Goal: Task Accomplishment & Management: Use online tool/utility

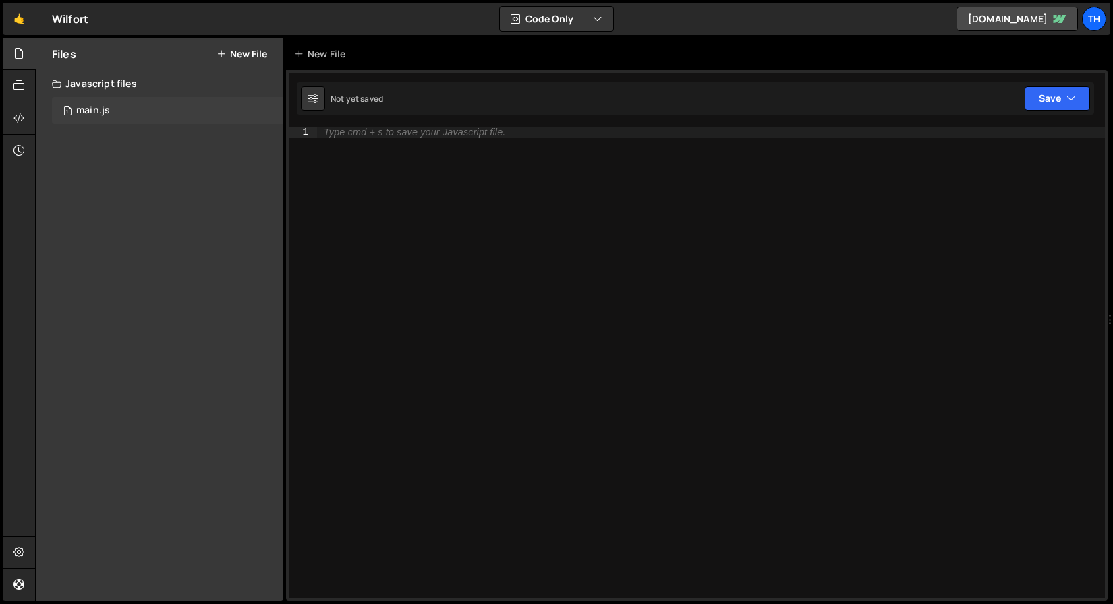
click at [128, 111] on div "1 main.js 0" at bounding box center [167, 110] width 231 height 27
click at [179, 115] on div "1 main.js 0" at bounding box center [167, 110] width 231 height 27
click at [102, 182] on div "Files New File Javascript files 1 main.js 0 CSS files Copy share link Edit File…" at bounding box center [160, 319] width 248 height 563
click at [105, 103] on div "1 main.js 0" at bounding box center [167, 110] width 231 height 27
click at [322, 217] on div "Type cmd + s to save your Javascript file." at bounding box center [711, 374] width 788 height 494
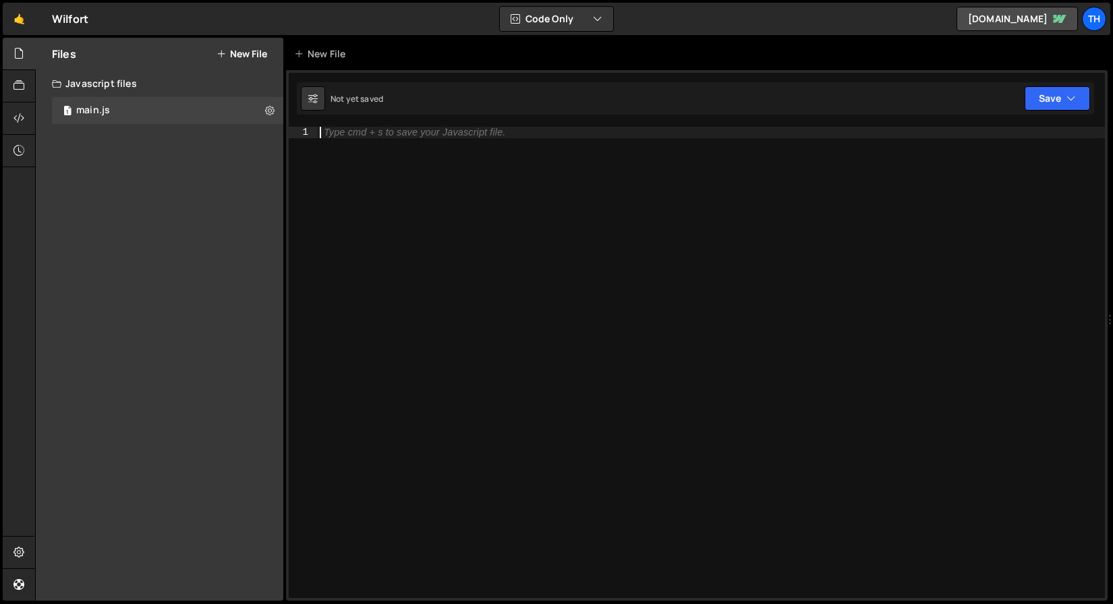
click at [339, 103] on div "Not yet saved" at bounding box center [357, 98] width 53 height 11
click at [66, 0] on div "Hold on a sec... Are you certain you wish to leave this page? Any changes you'v…" at bounding box center [556, 302] width 1113 height 604
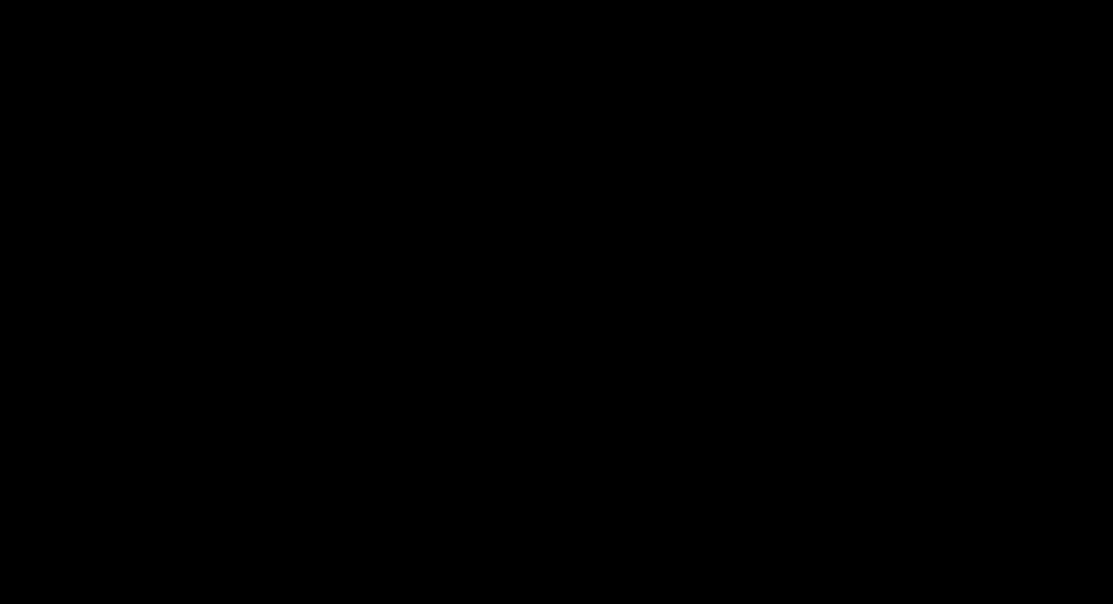
click at [158, 105] on body "Projects [GEOGRAPHIC_DATA] Blog Th Projects Your Teams Invite team member Accou…" at bounding box center [556, 302] width 1113 height 604
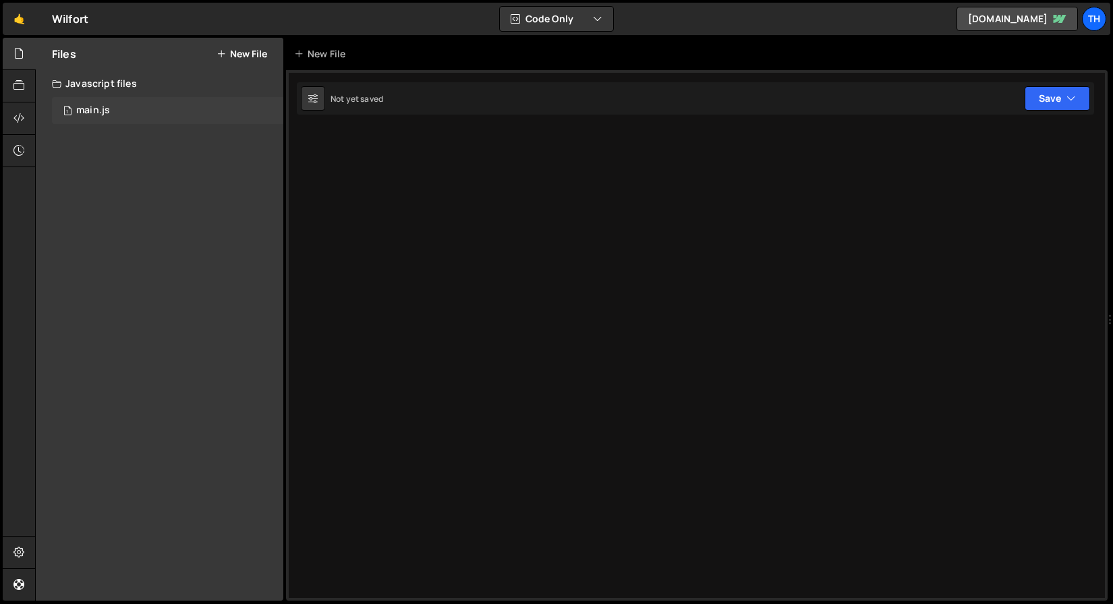
click at [158, 105] on div "1 main.js 0" at bounding box center [167, 110] width 231 height 27
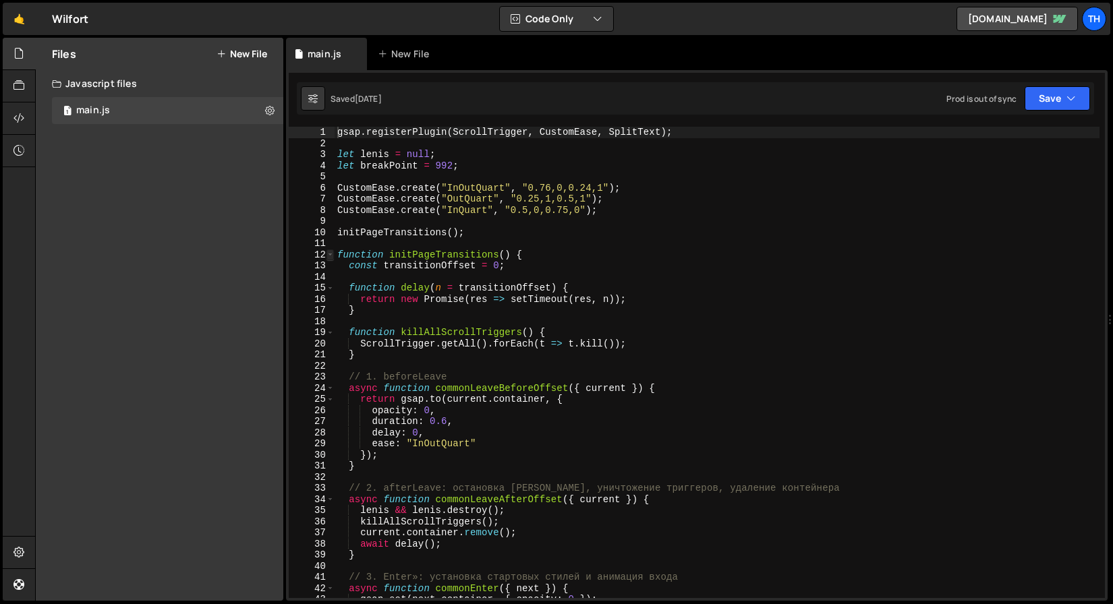
click at [332, 253] on span at bounding box center [330, 255] width 7 height 11
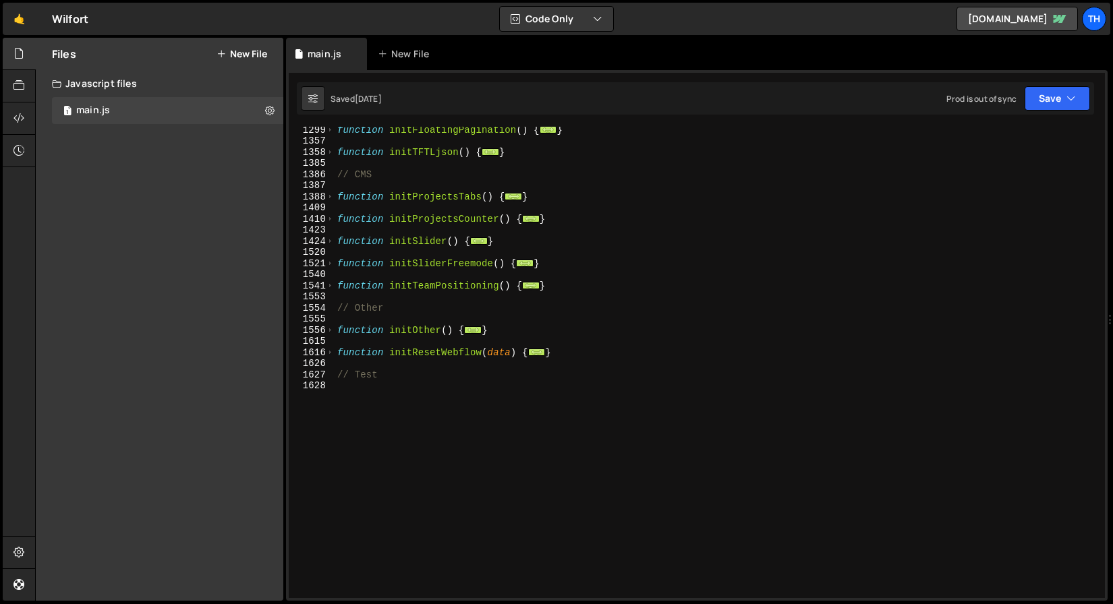
scroll to position [493, 0]
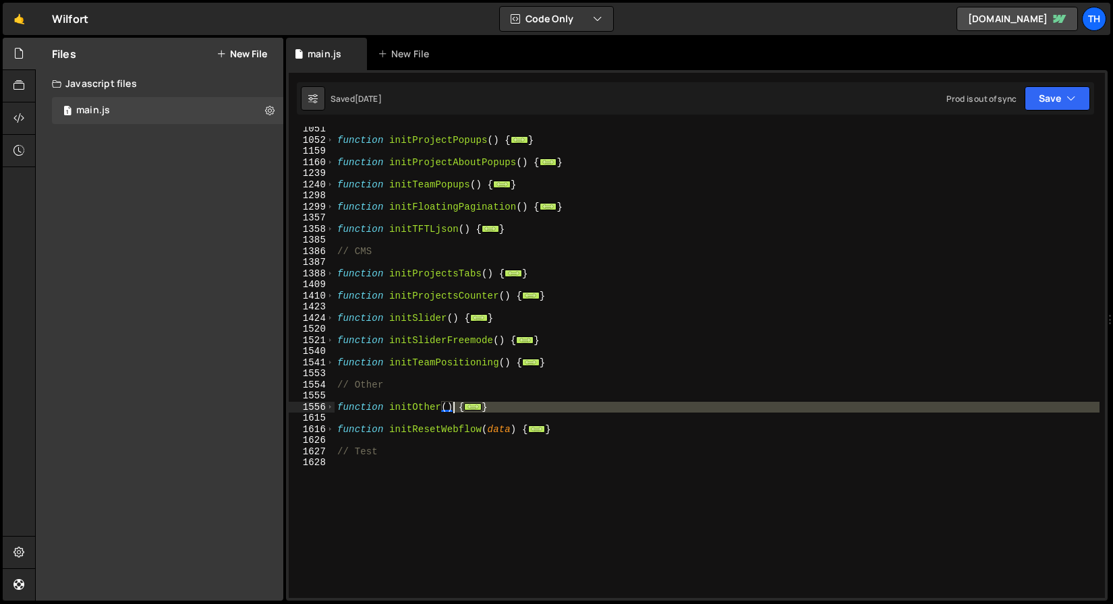
drag, startPoint x: 620, startPoint y: 416, endPoint x: 434, endPoint y: 412, distance: 185.6
click at [434, 412] on div "function initProjectPopups ( ) { ... } function initProjectAboutPopups ( ) { ..…" at bounding box center [717, 370] width 765 height 494
type textarea "function initOther() { // Split project name link"
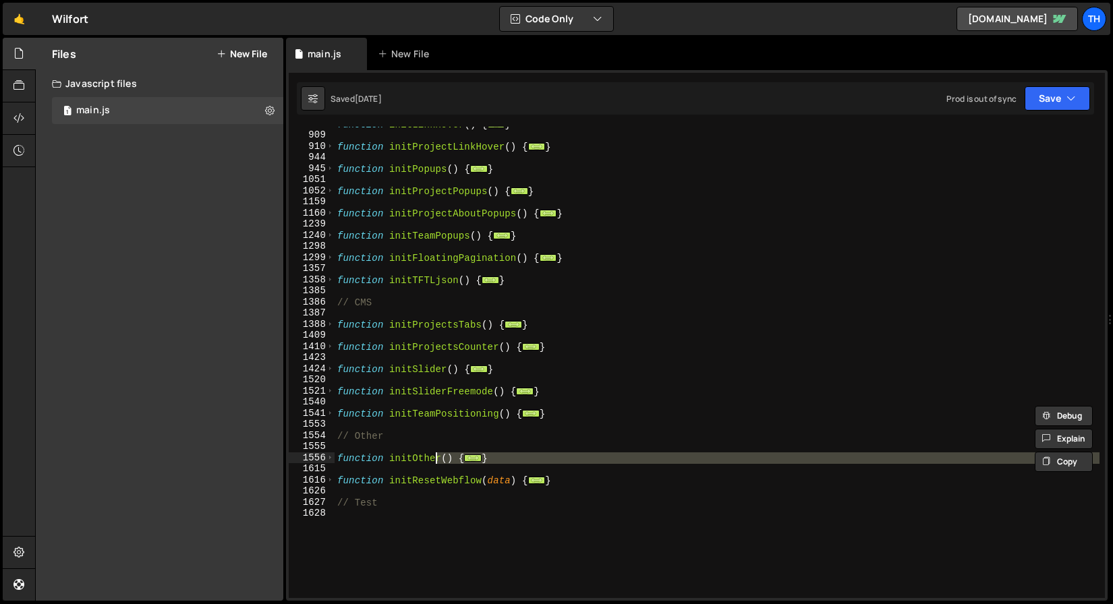
scroll to position [443, 0]
drag, startPoint x: 366, startPoint y: 429, endPoint x: 365, endPoint y: 445, distance: 15.6
click at [367, 429] on div "function initLinkHover ( ) { ... } function initProjectLinkHover ( ) { ... } fu…" at bounding box center [717, 366] width 765 height 494
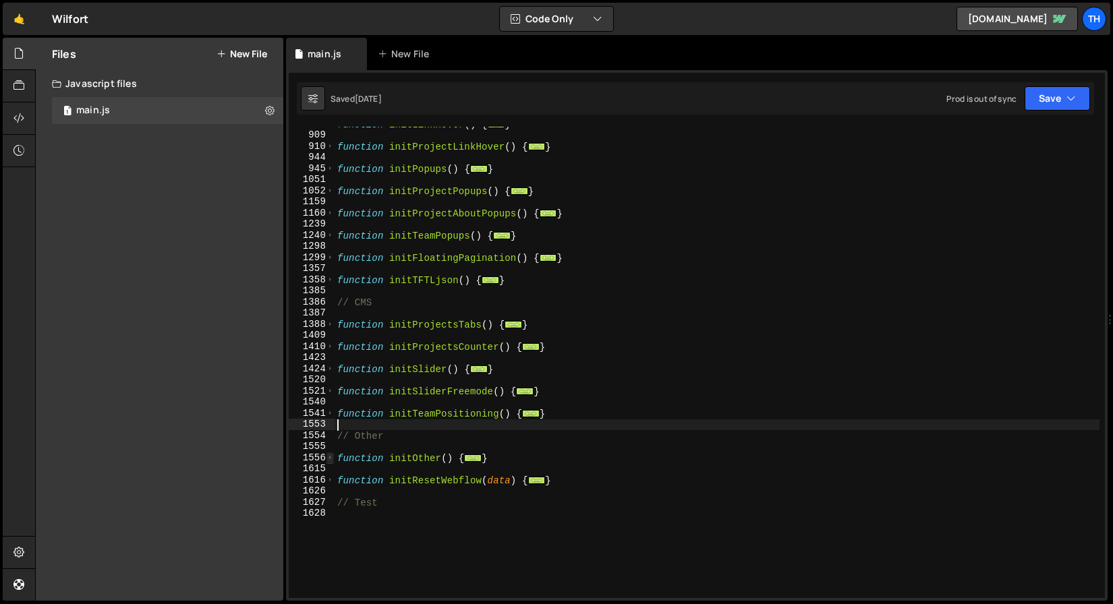
click at [333, 455] on span at bounding box center [330, 458] width 7 height 11
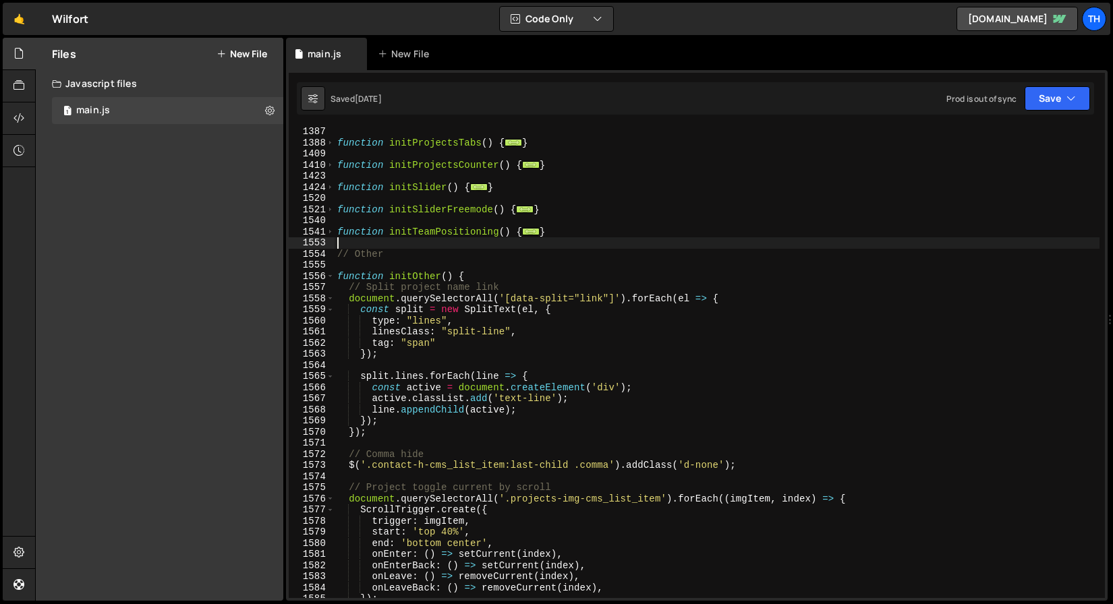
scroll to position [624, 0]
click at [329, 277] on span at bounding box center [330, 276] width 7 height 11
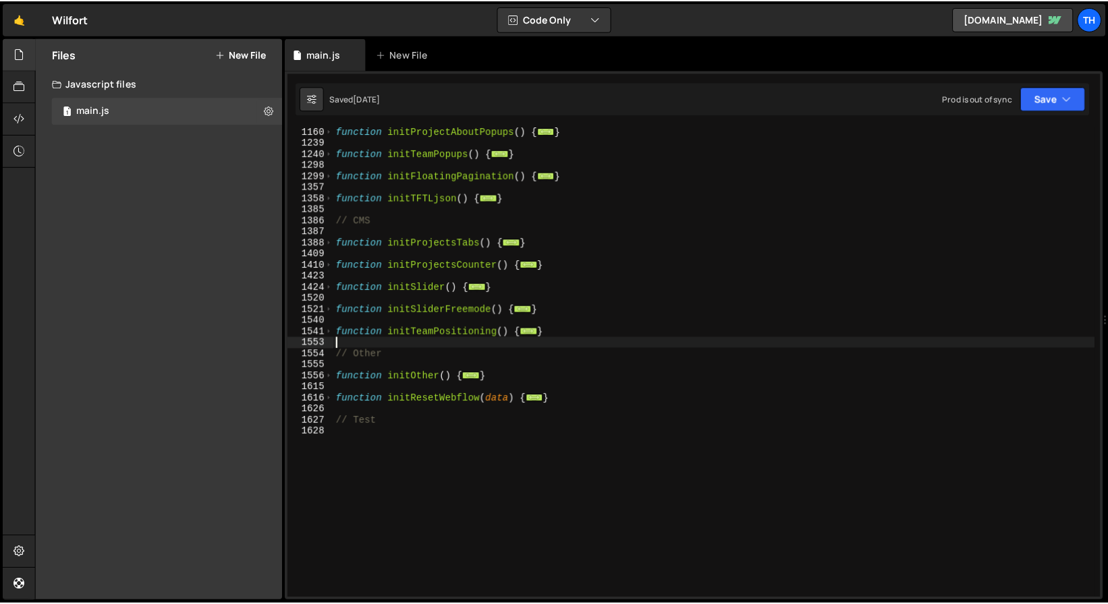
scroll to position [507, 0]
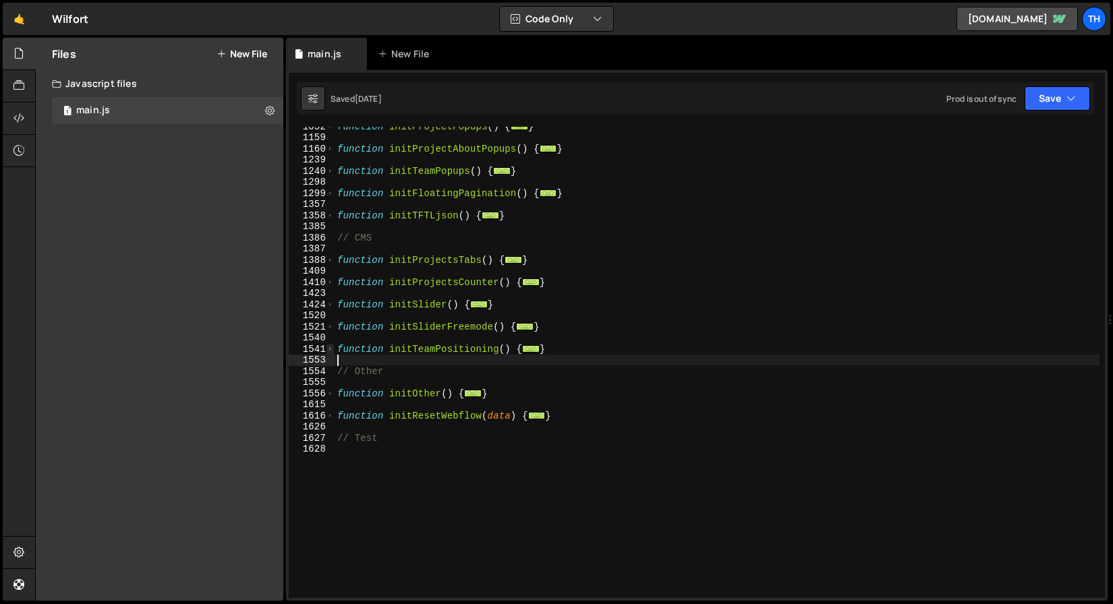
click at [331, 351] on span at bounding box center [330, 349] width 7 height 11
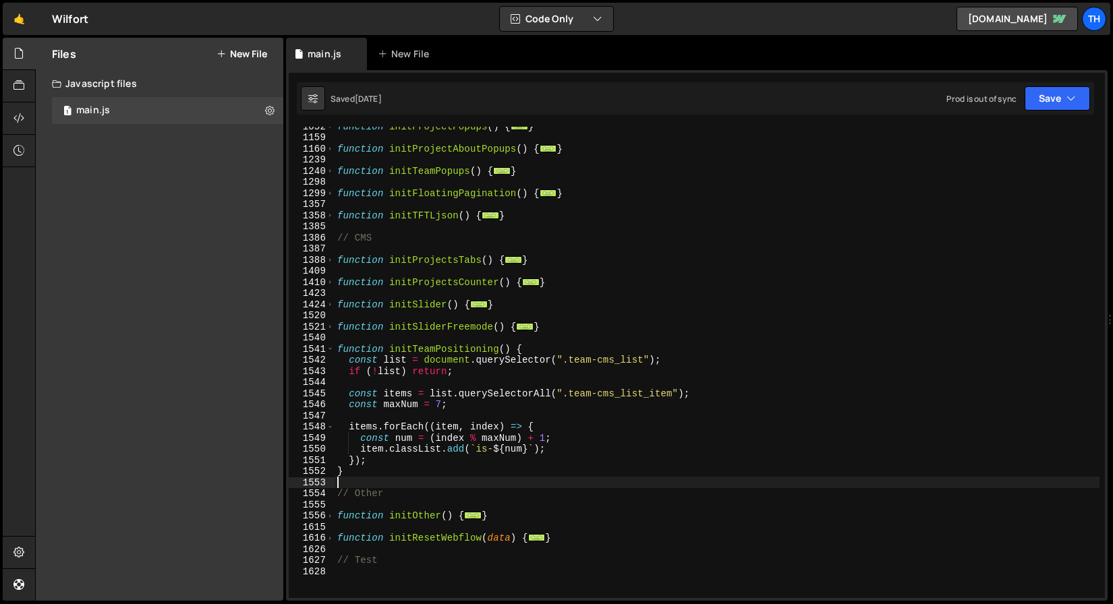
click at [544, 345] on div "function initProjectPopups ( ) { ... } function initProjectAboutPopups ( ) { ..…" at bounding box center [717, 368] width 765 height 494
type textarea "function initTeamPositioning() {"
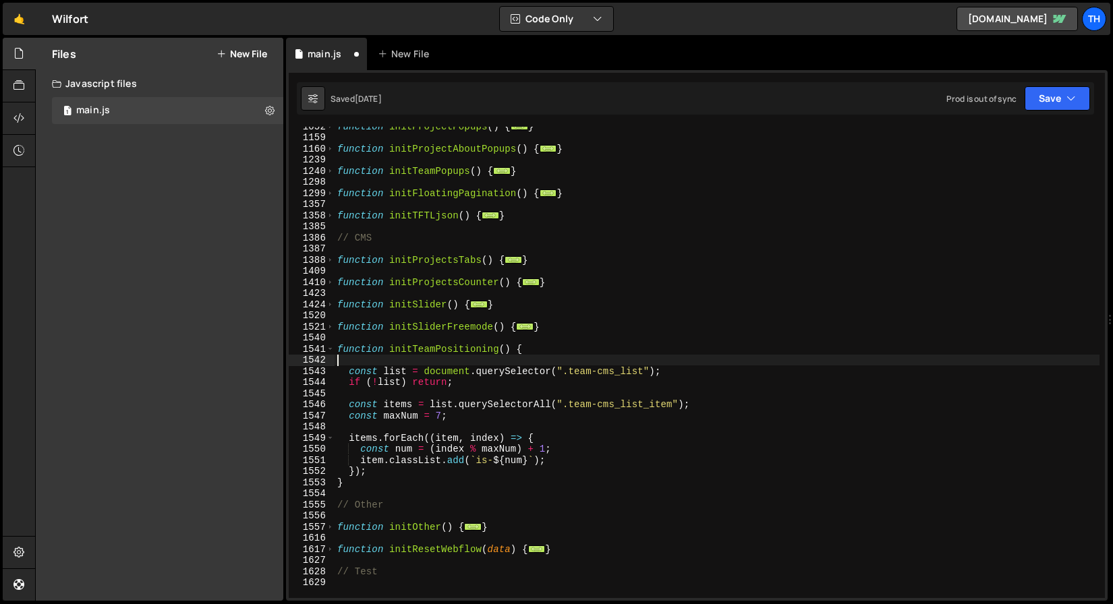
paste textarea "});"
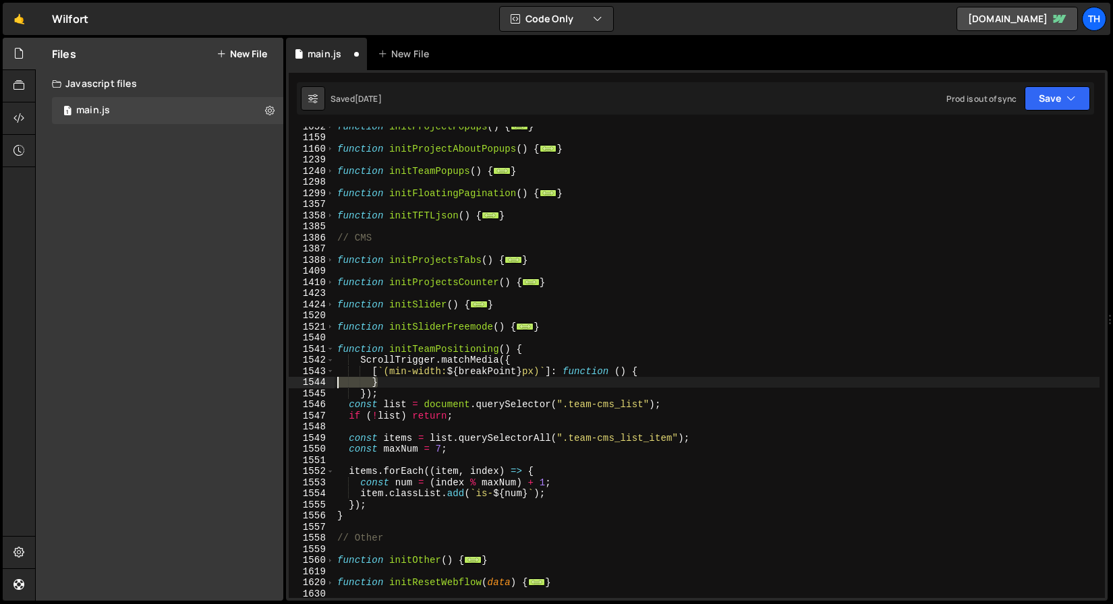
drag, startPoint x: 416, startPoint y: 387, endPoint x: 340, endPoint y: 385, distance: 75.6
click at [340, 385] on div "function initProjectPopups ( ) { ... } function initProjectAboutPopups ( ) { ..…" at bounding box center [717, 368] width 765 height 494
click at [405, 388] on div "function initProjectPopups ( ) { ... } function initProjectAboutPopups ( ) { ..…" at bounding box center [717, 363] width 765 height 472
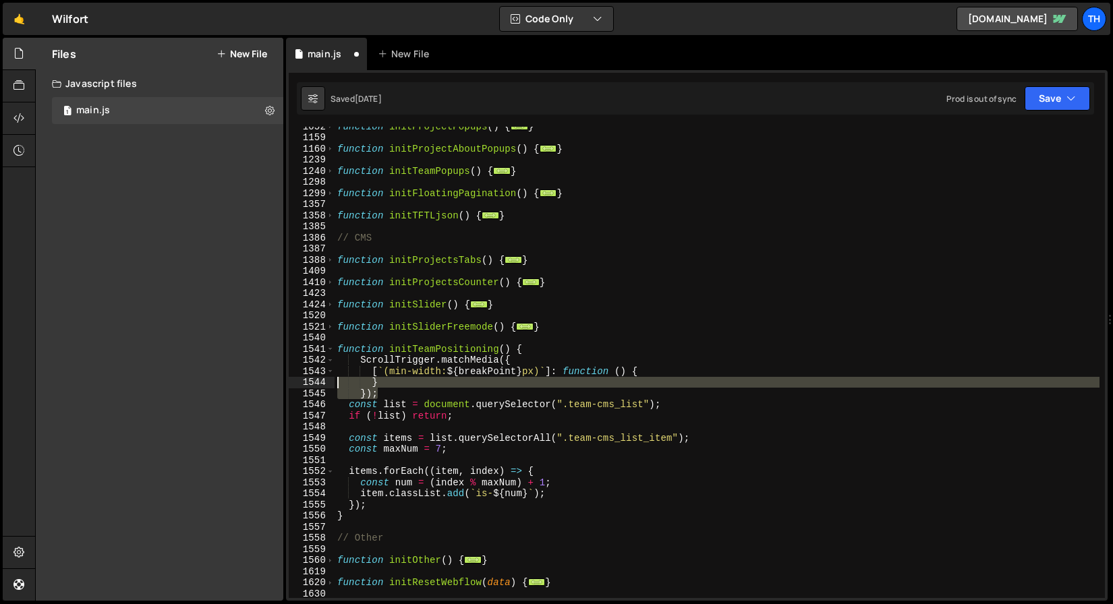
drag, startPoint x: 395, startPoint y: 397, endPoint x: 301, endPoint y: 382, distance: 95.7
click at [301, 382] on div "} 1052 1159 1160 1239 1240 1298 1299 1357 1358 1385 1386 1387 1388 1409 1410 14…" at bounding box center [697, 363] width 816 height 472
type textarea "} });"
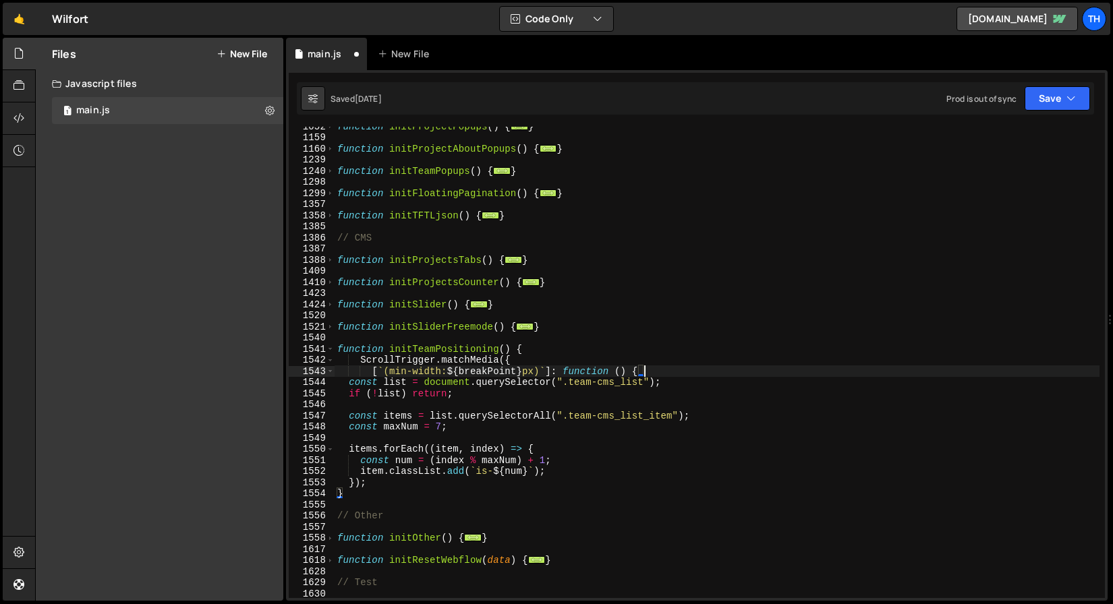
click at [376, 478] on div "function initProjectPopups ( ) { ... } function initProjectAboutPopups ( ) { ..…" at bounding box center [717, 368] width 765 height 494
type textarea "});"
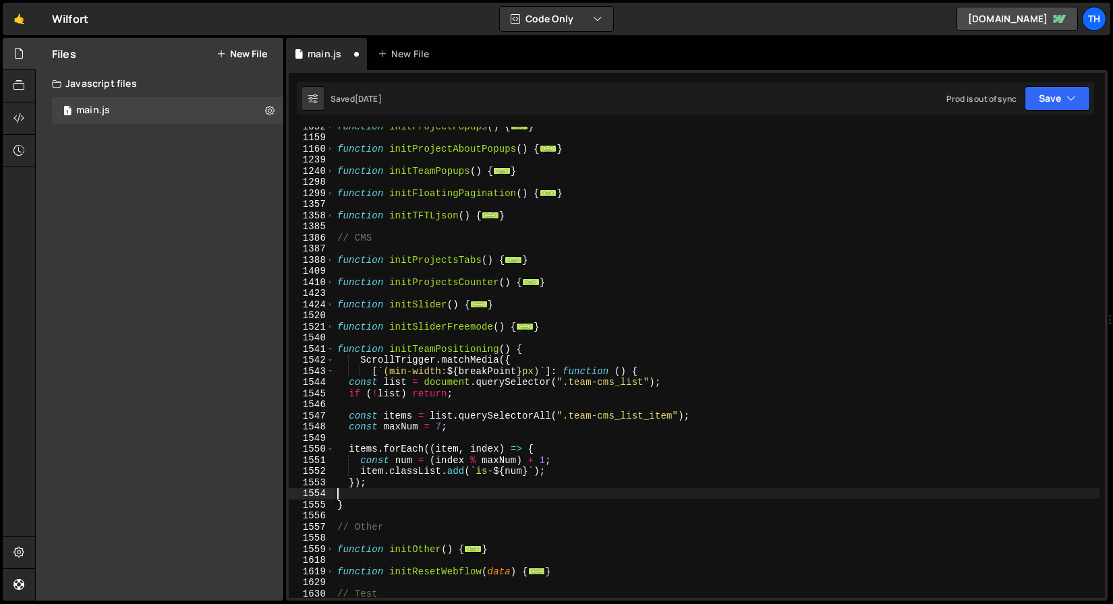
paste textarea "});"
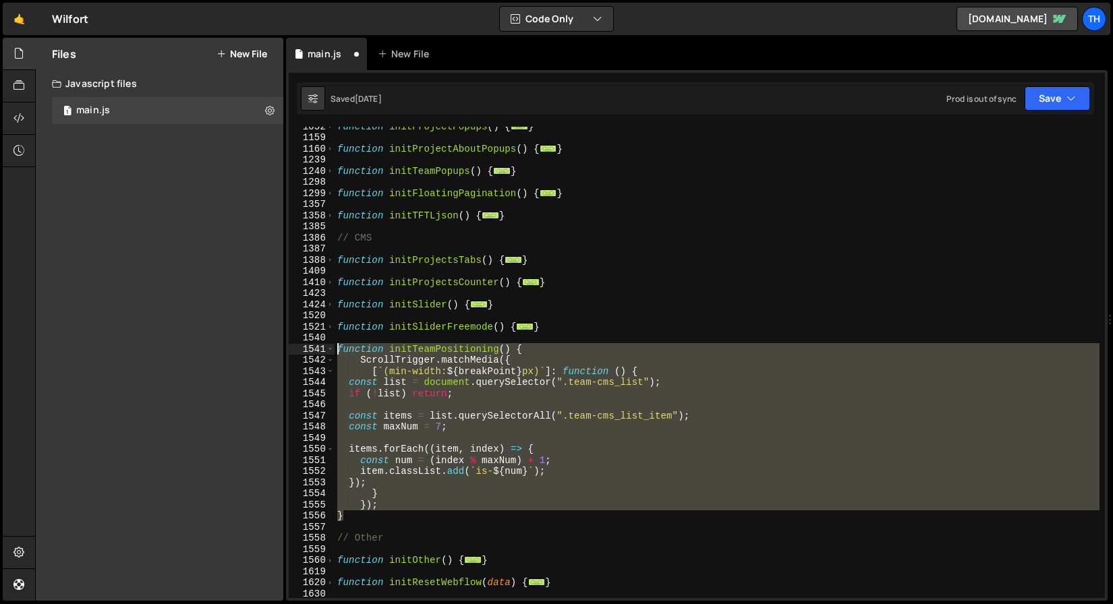
drag, startPoint x: 345, startPoint y: 514, endPoint x: 250, endPoint y: 347, distance: 192.4
click at [250, 347] on div "Files New File Javascript files 1 main.js 0 CSS files Copy share link Edit File…" at bounding box center [574, 320] width 1078 height 564
drag, startPoint x: 1072, startPoint y: 99, endPoint x: 1065, endPoint y: 101, distance: 7.7
click at [1072, 99] on icon "button" at bounding box center [1071, 98] width 9 height 13
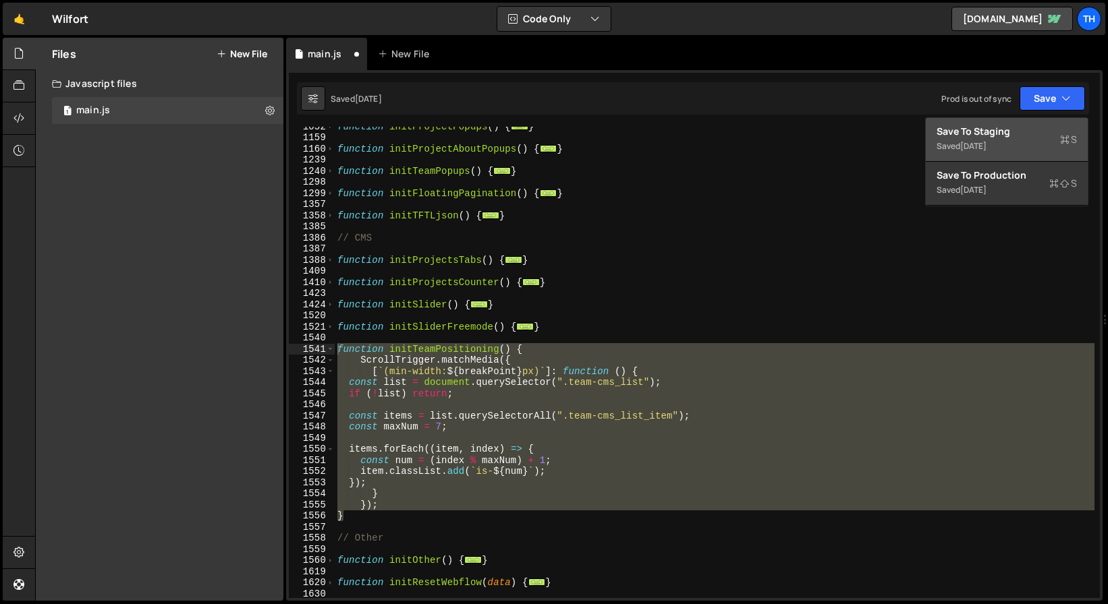
click at [1038, 120] on button "Save to Staging S Saved [DATE]" at bounding box center [1007, 140] width 162 height 44
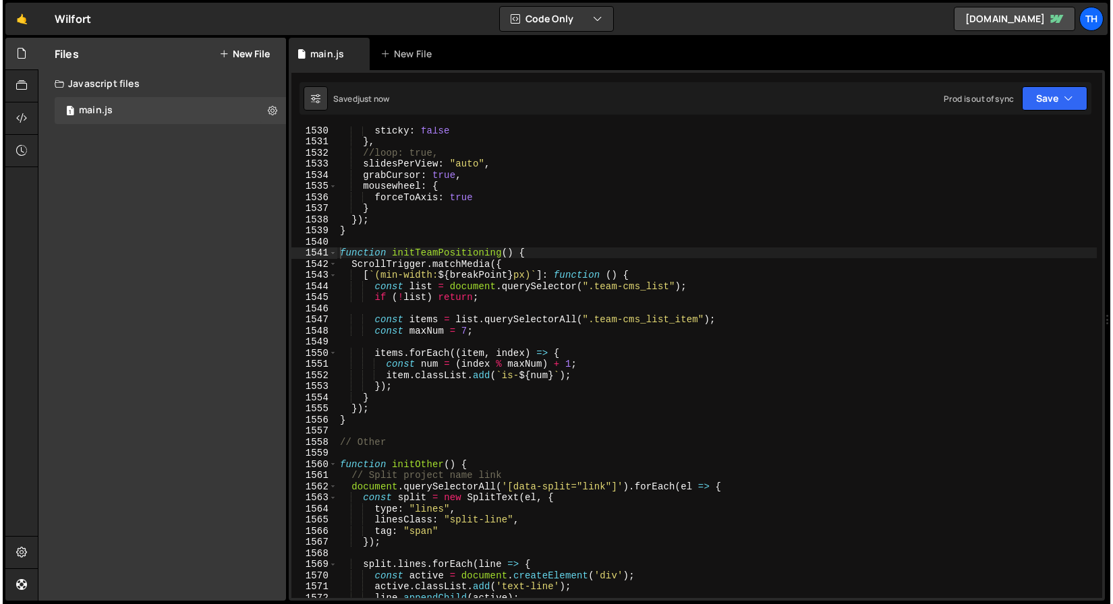
scroll to position [17021, 0]
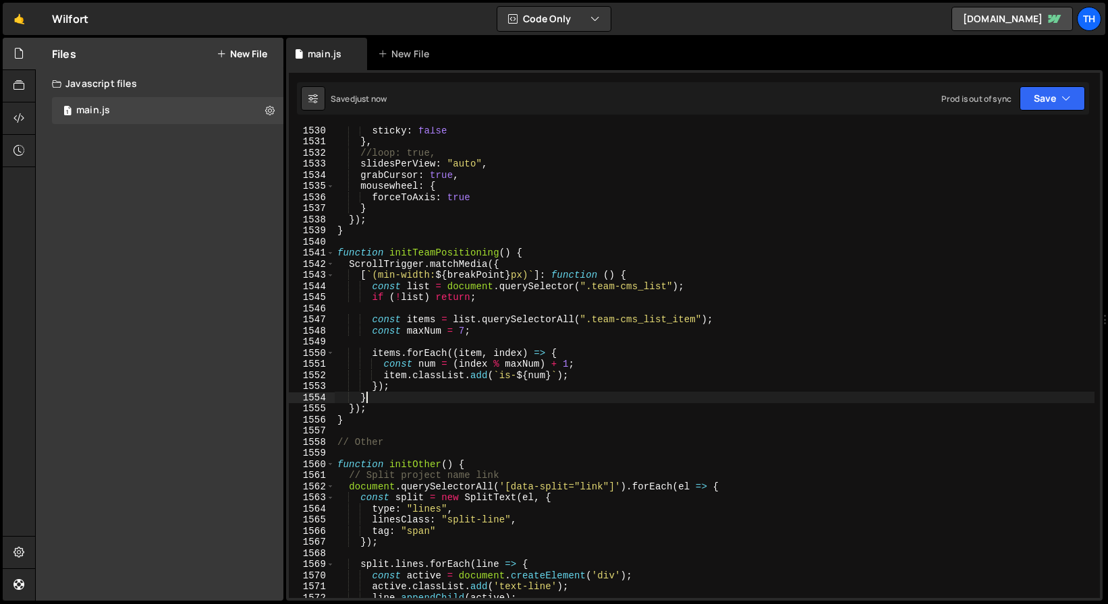
click at [385, 399] on div "sticky : false } , //loop: true, slidesPerView : "auto" , grabCursor : true , m…" at bounding box center [717, 372] width 765 height 494
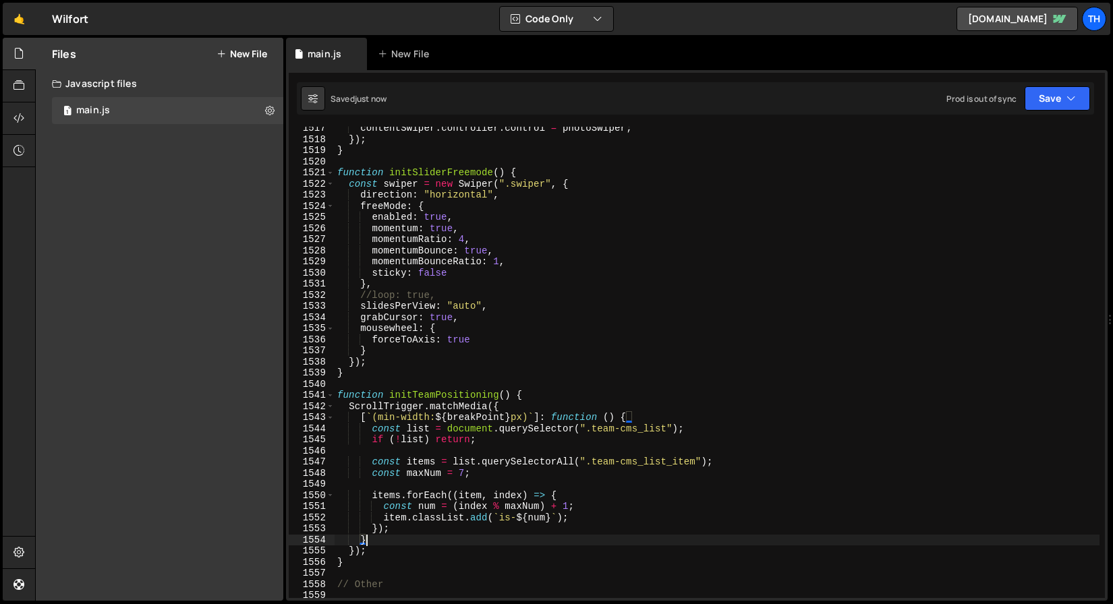
scroll to position [16841, 0]
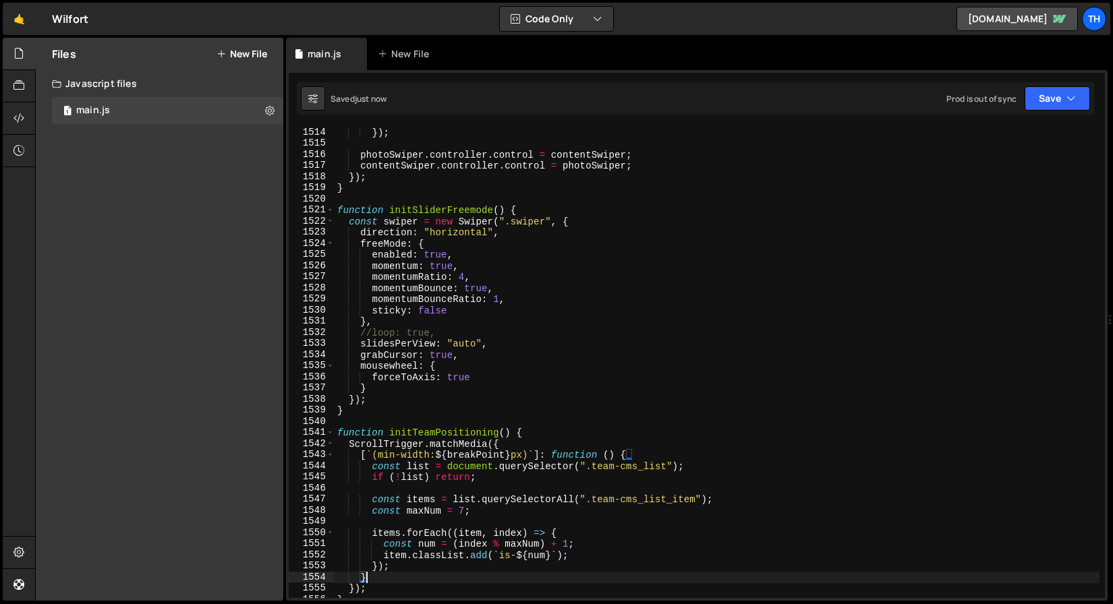
click at [409, 208] on div "}) ; photoSwiper . controller . control = contentSwiper ; contentSwiper . contr…" at bounding box center [717, 374] width 765 height 494
type textarea "function initSliderFreemode() {"
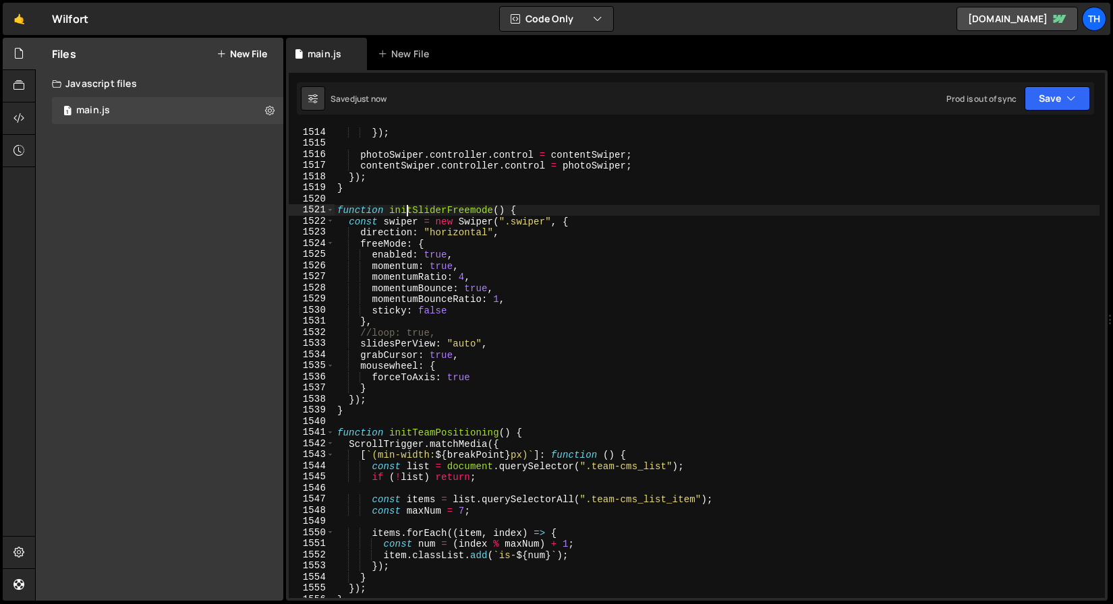
click at [409, 208] on div "}) ; photoSwiper . controller . control = contentSwiper ; contentSwiper . contr…" at bounding box center [717, 374] width 765 height 494
click at [422, 199] on div "}) ; photoSwiper . controller . control = contentSwiper ; contentSwiper . contr…" at bounding box center [717, 374] width 765 height 494
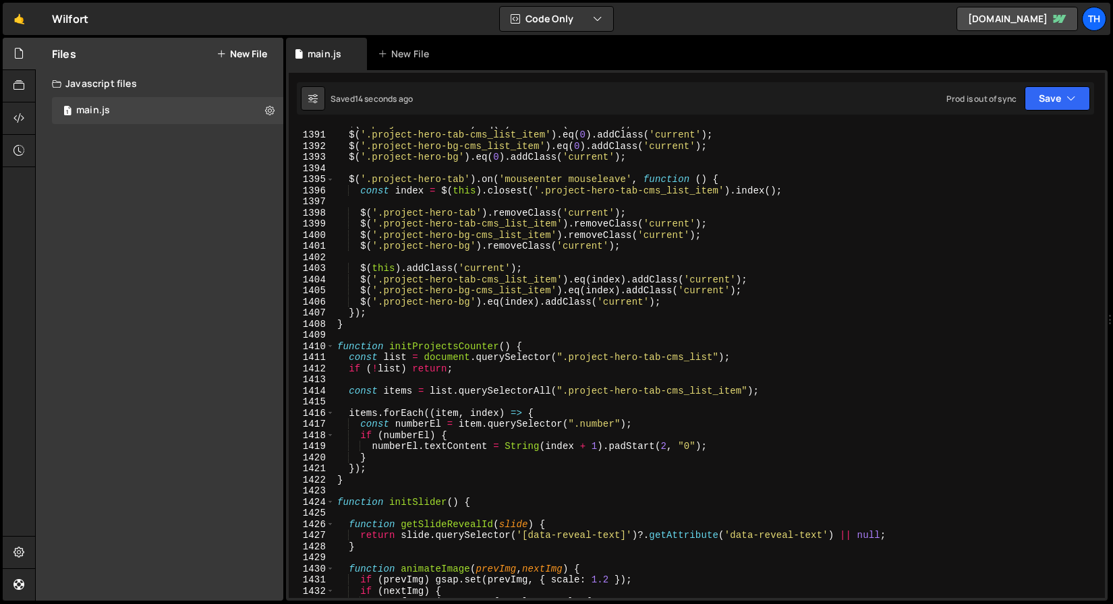
scroll to position [15272, 0]
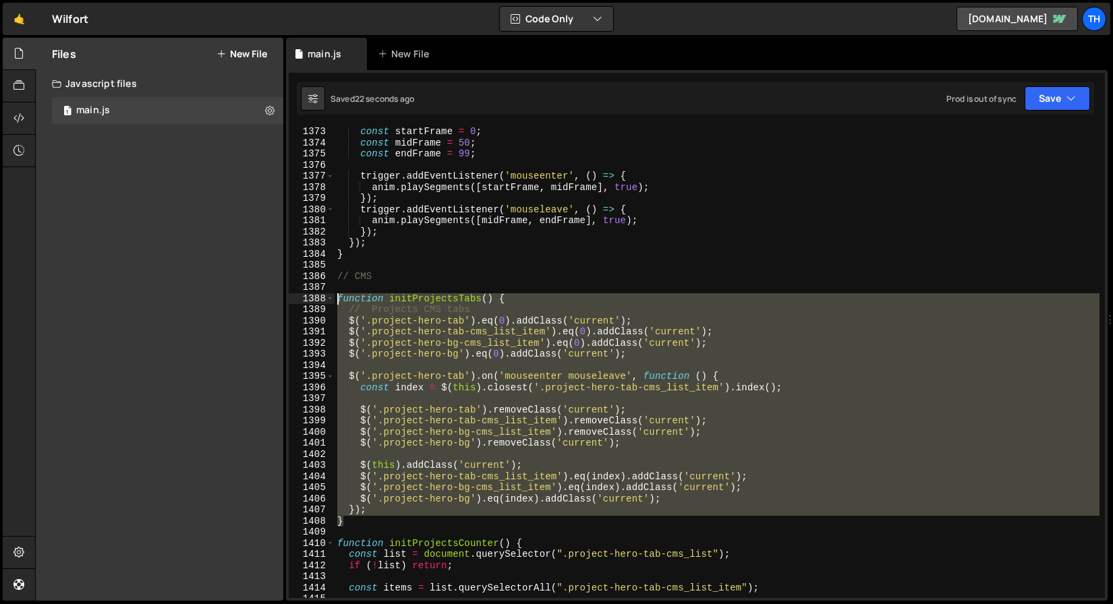
drag, startPoint x: 356, startPoint y: 522, endPoint x: 275, endPoint y: 300, distance: 236.2
click at [275, 300] on div "Files New File Javascript files 1 main.js 0 CSS files Copy share link Edit File…" at bounding box center [574, 320] width 1078 height 564
click at [331, 302] on span at bounding box center [330, 298] width 7 height 11
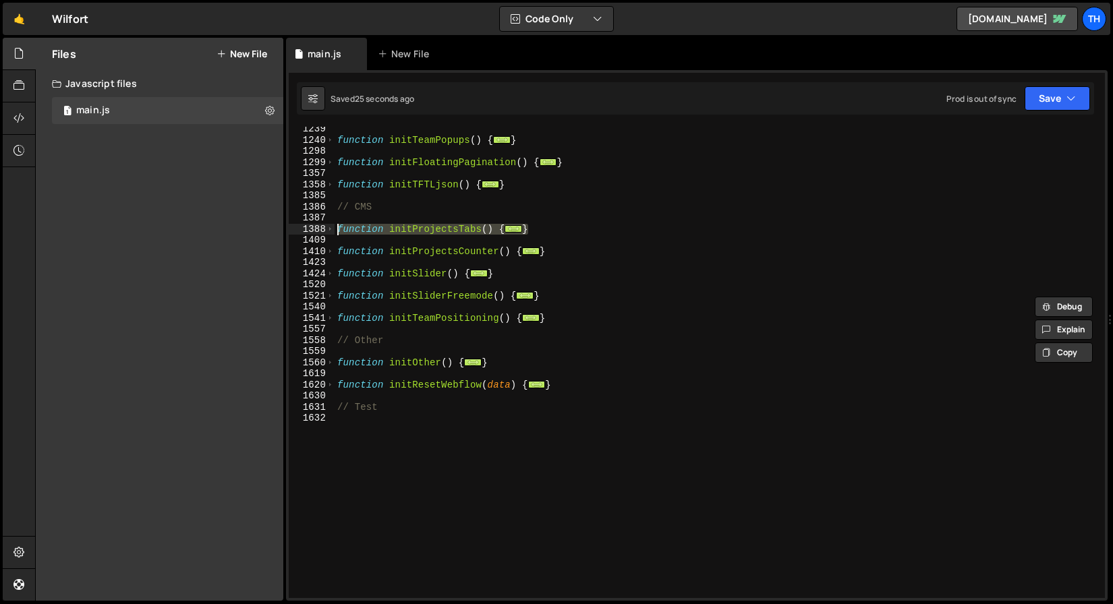
scroll to position [496, 0]
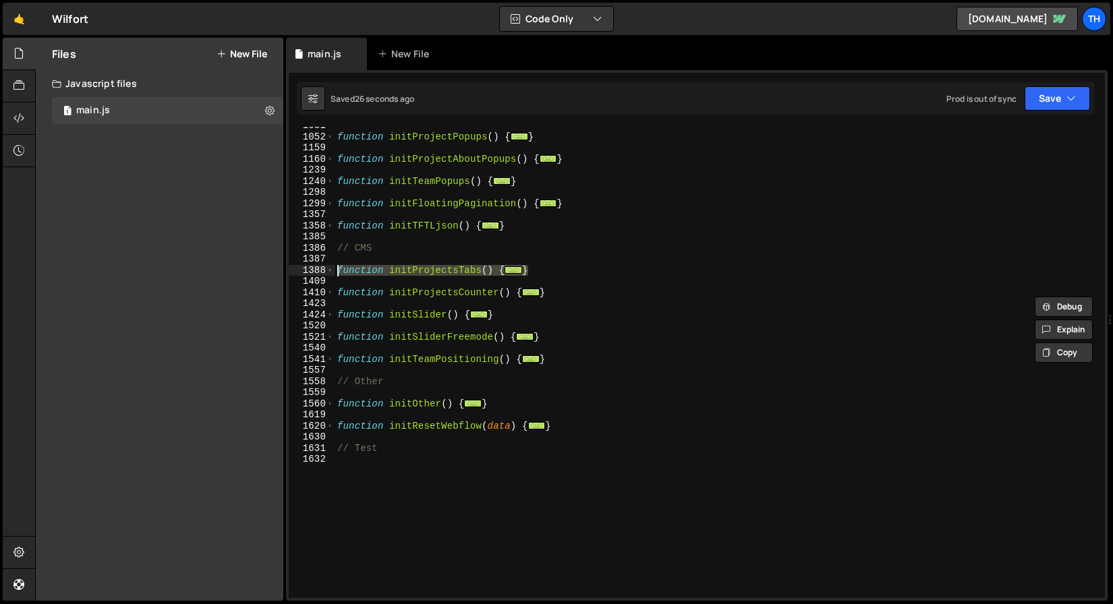
click at [555, 297] on div "function initProjectPopups ( ) { ... } function initProjectAboutPopups ( ) { ..…" at bounding box center [717, 367] width 765 height 494
type textarea "}"
click at [591, 360] on div "function initProjectPopups ( ) { ... } function initProjectAboutPopups ( ) { ..…" at bounding box center [717, 367] width 765 height 494
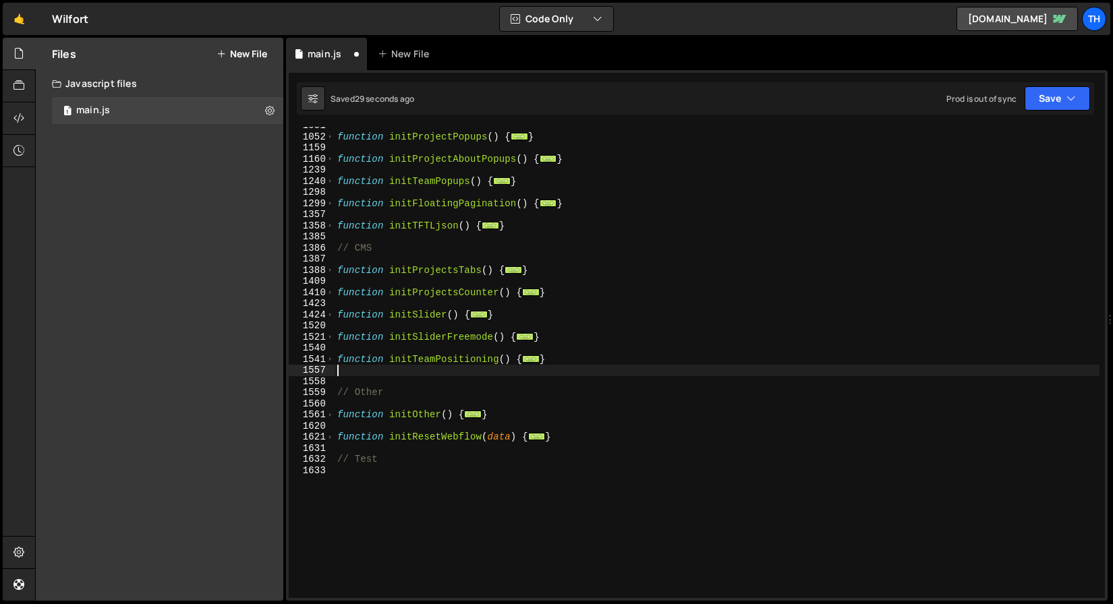
paste textarea "}"
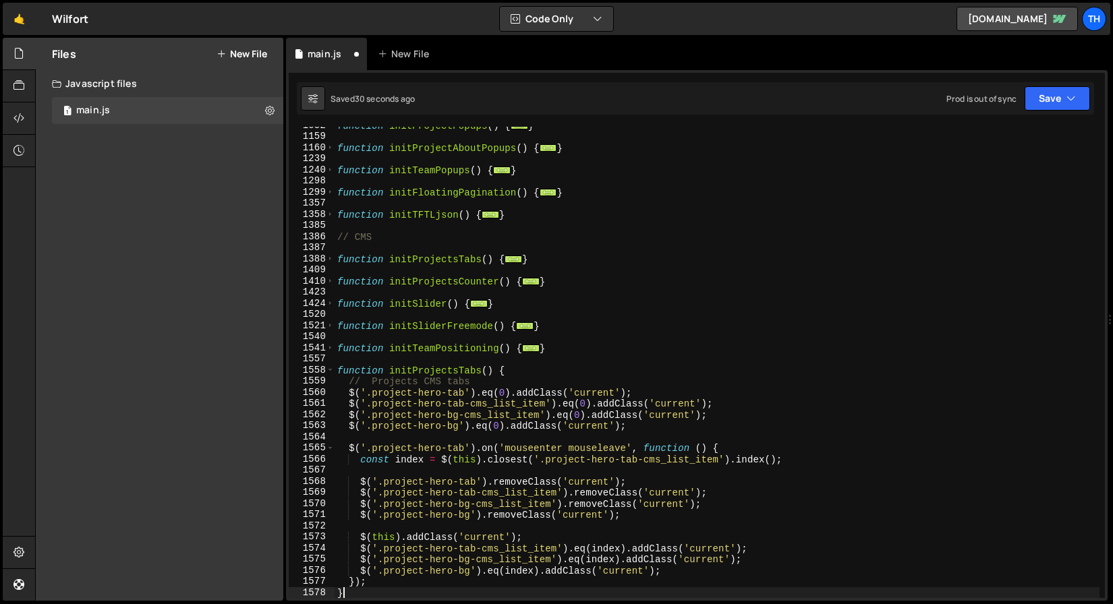
scroll to position [508, 0]
click at [429, 347] on div "function initProjectPopups ( ) { ... } function initProjectAboutPopups ( ) { ..…" at bounding box center [717, 367] width 765 height 494
click at [428, 366] on div "function initProjectPopups ( ) { ... } function initProjectAboutPopups ( ) { ..…" at bounding box center [717, 367] width 765 height 494
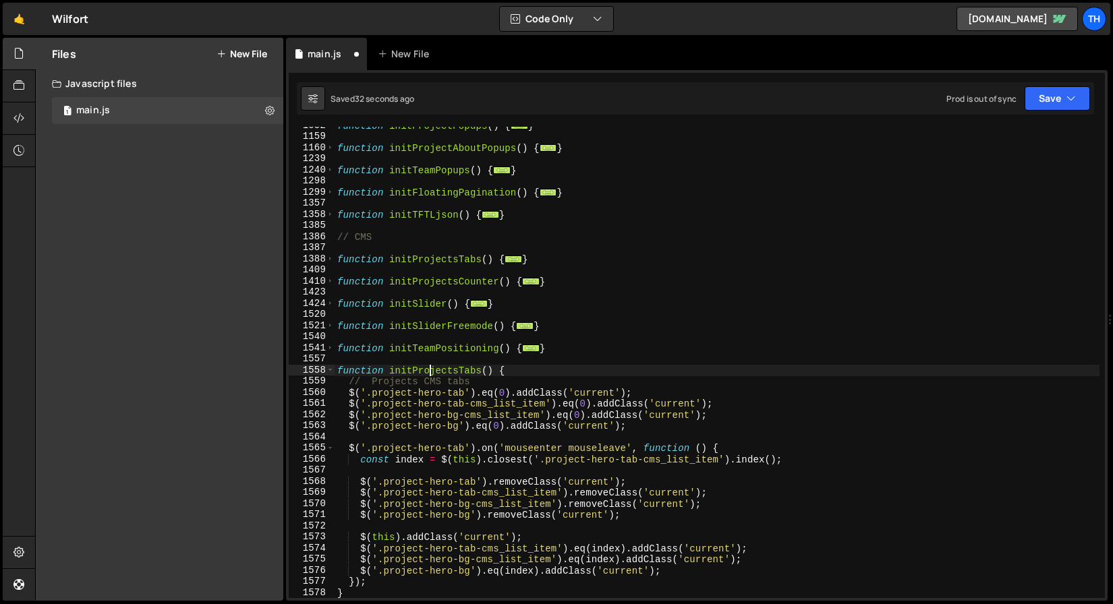
paste textarea "TeamPositioning"
drag, startPoint x: 438, startPoint y: 370, endPoint x: 499, endPoint y: 373, distance: 61.4
click at [499, 373] on div "function initProjectPopups ( ) { ... } function initProjectAboutPopups ( ) { ..…" at bounding box center [717, 367] width 765 height 494
click at [480, 366] on div "function initProjectPopups ( ) { ... } function initProjectAboutPopups ( ) { ..…" at bounding box center [717, 367] width 765 height 494
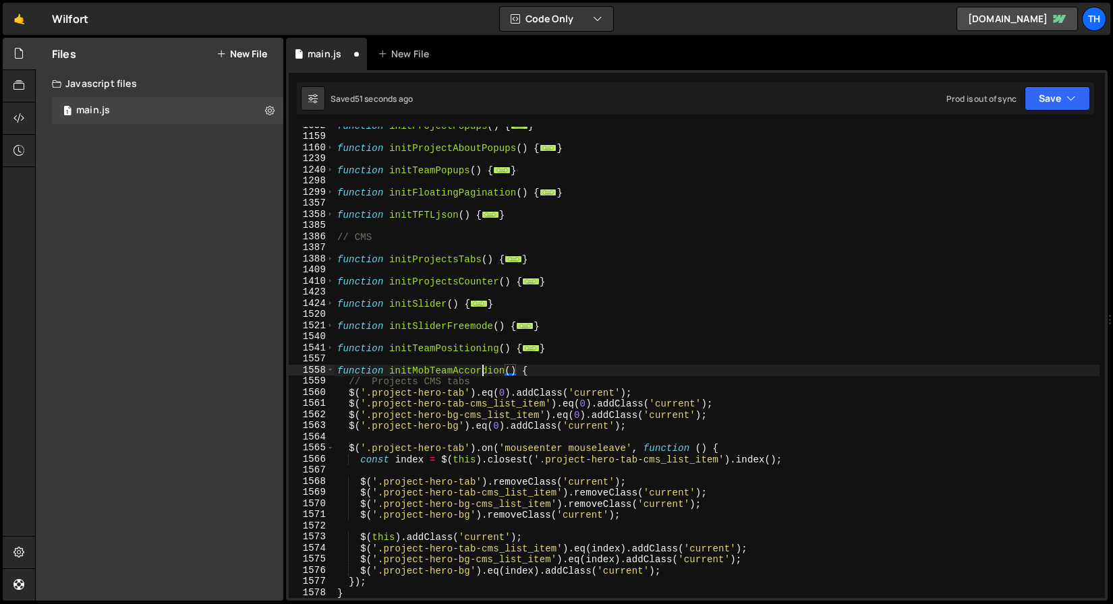
click at [480, 366] on div "function initProjectPopups ( ) { ... } function initProjectAboutPopups ( ) { ..…" at bounding box center [717, 367] width 765 height 494
click at [463, 371] on div "function initProjectPopups ( ) { ... } function initProjectAboutPopups ( ) { ..…" at bounding box center [717, 363] width 765 height 472
click at [453, 371] on div "function initProjectPopups ( ) { ... } function initProjectAboutPopups ( ) { ..…" at bounding box center [717, 367] width 765 height 494
paste textarea "$('.project-hero-tab-cms_list_item').eq(0).addClass('current');"
click at [426, 409] on div "function initProjectPopups ( ) { ... } function initProjectAboutPopups ( ) { ..…" at bounding box center [717, 367] width 765 height 494
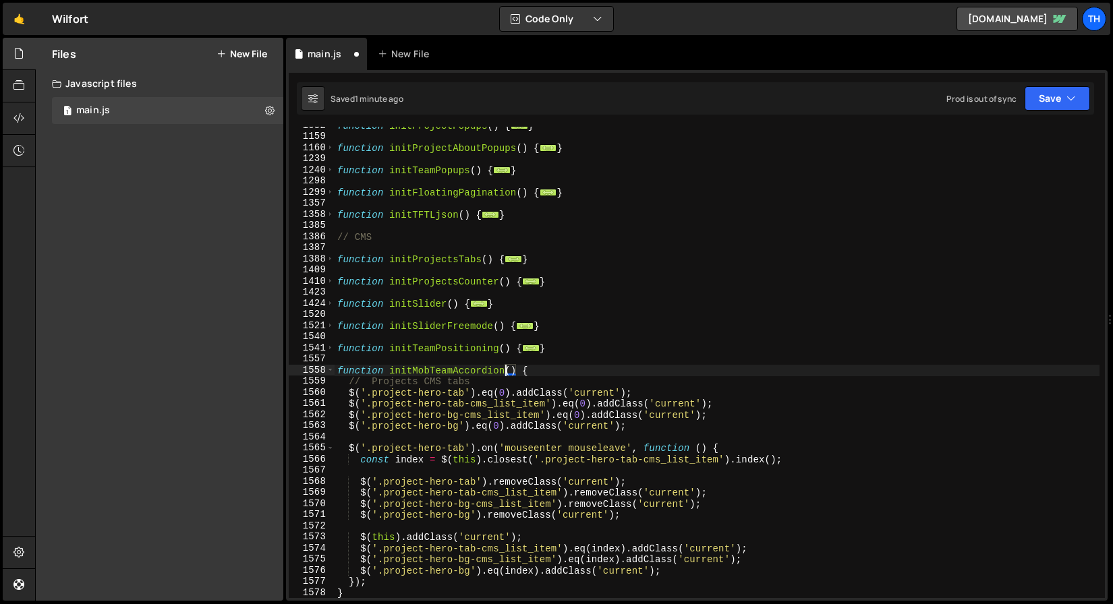
type textarea "$('.project-hero-tab-cms_list_item').eq(0).addClass('current');"
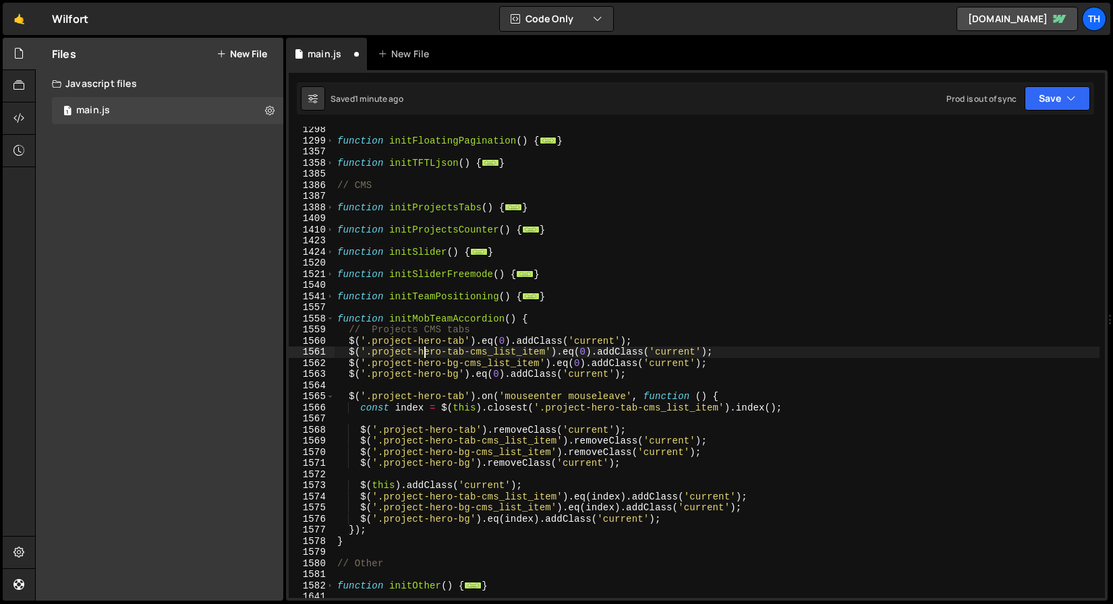
scroll to position [560, 0]
click at [331, 317] on span at bounding box center [330, 318] width 7 height 11
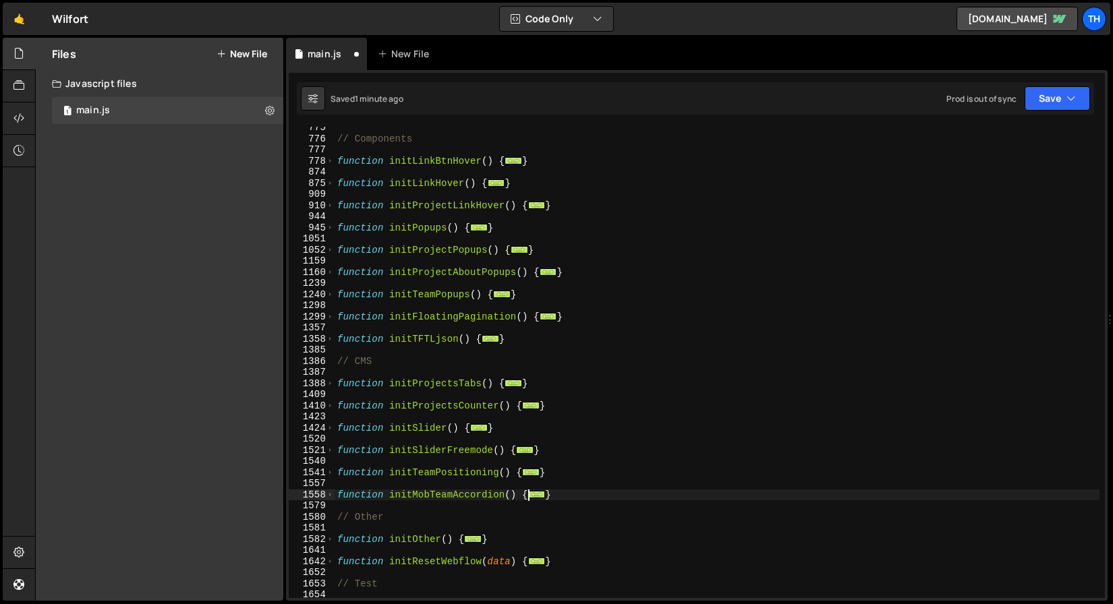
scroll to position [341, 0]
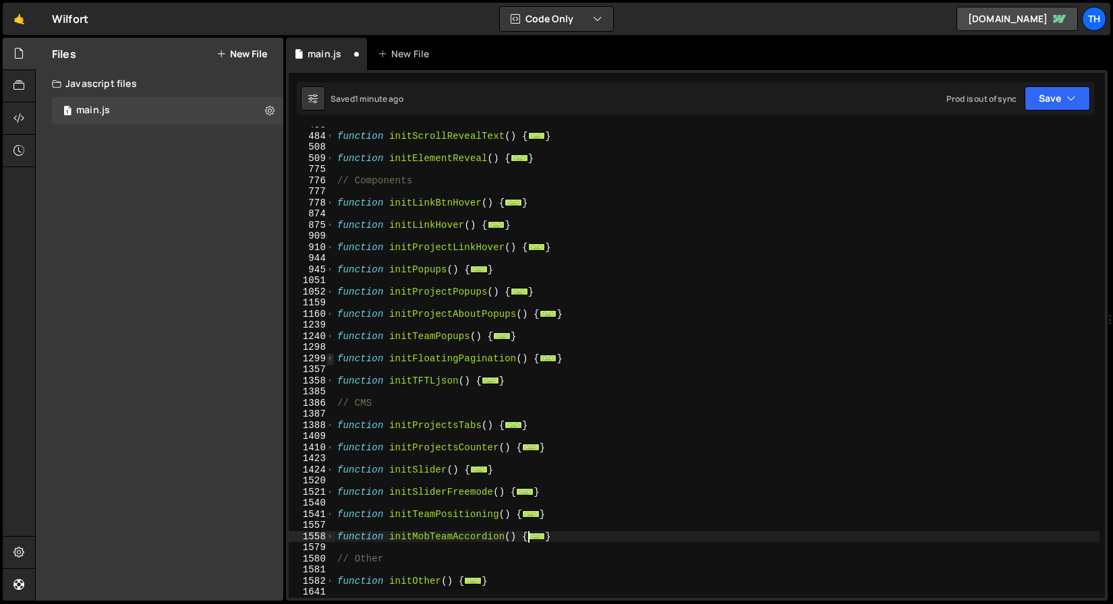
click at [332, 358] on span at bounding box center [330, 358] width 7 height 11
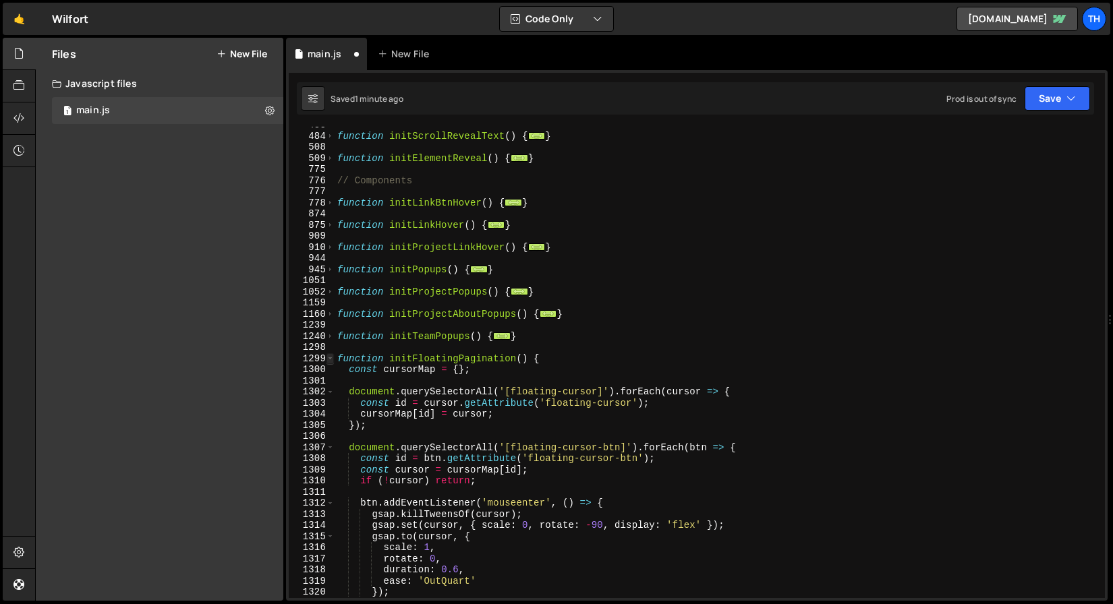
click at [332, 358] on span at bounding box center [330, 358] width 7 height 11
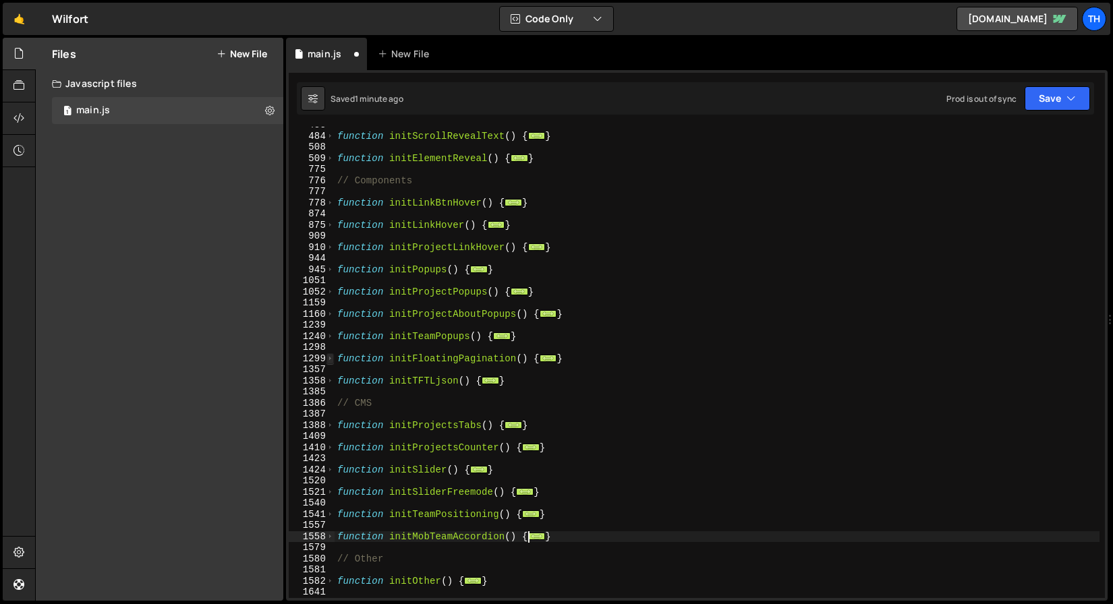
click at [332, 358] on span at bounding box center [330, 358] width 7 height 11
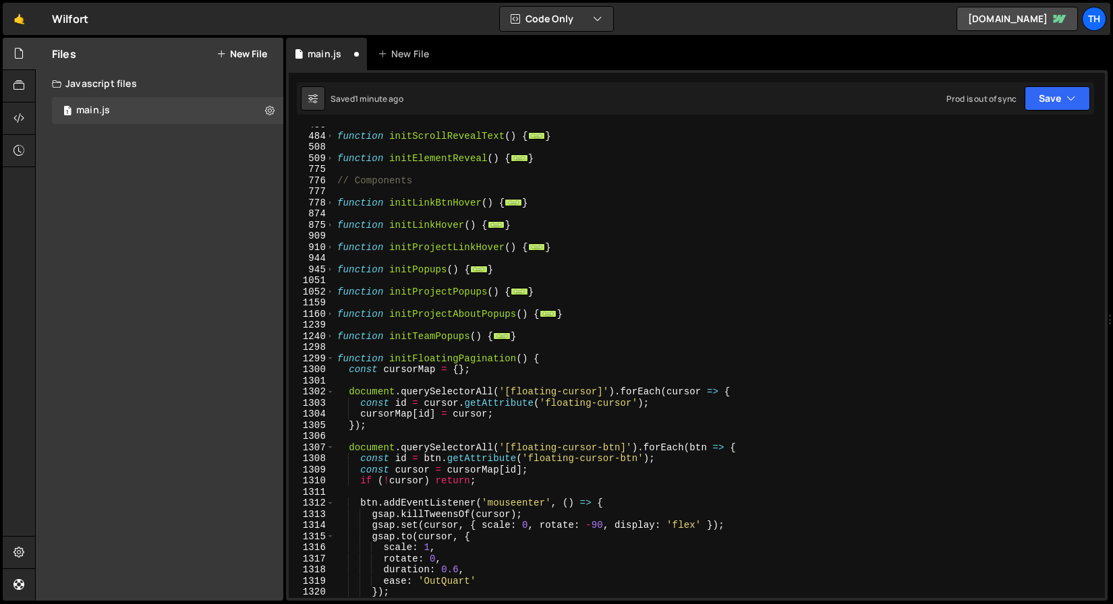
click at [557, 352] on div "function initScrollRevealText ( ) { ... } function initElementReveal ( ) { ... …" at bounding box center [717, 366] width 765 height 494
click at [555, 358] on div "function initScrollRevealText ( ) { ... } function initElementReveal ( ) { ... …" at bounding box center [717, 366] width 765 height 494
type textarea "function initFloatingPagination() {"
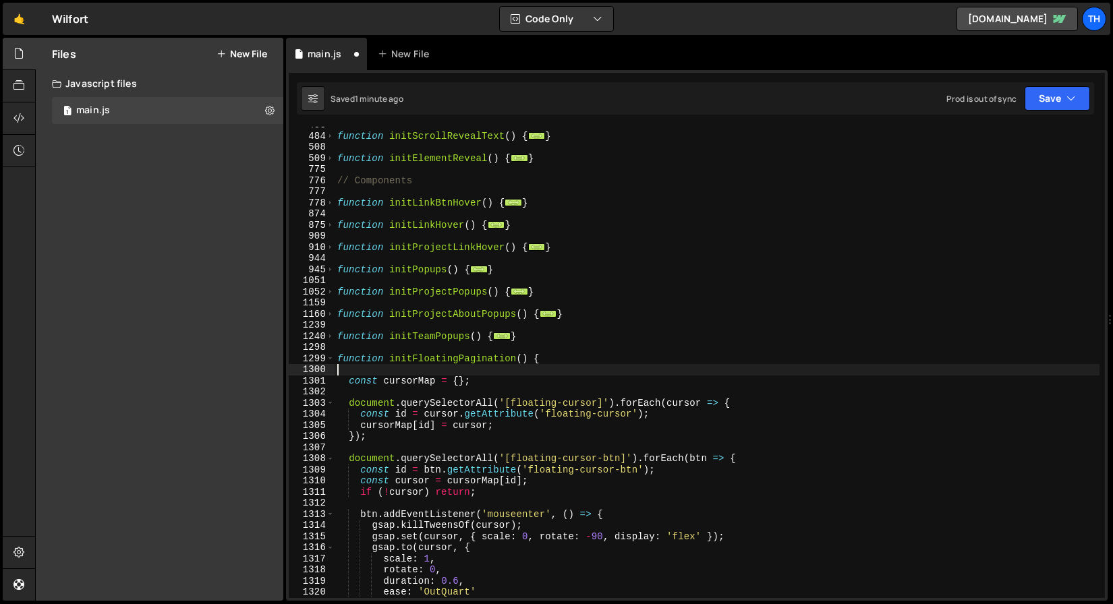
paste textarea "});"
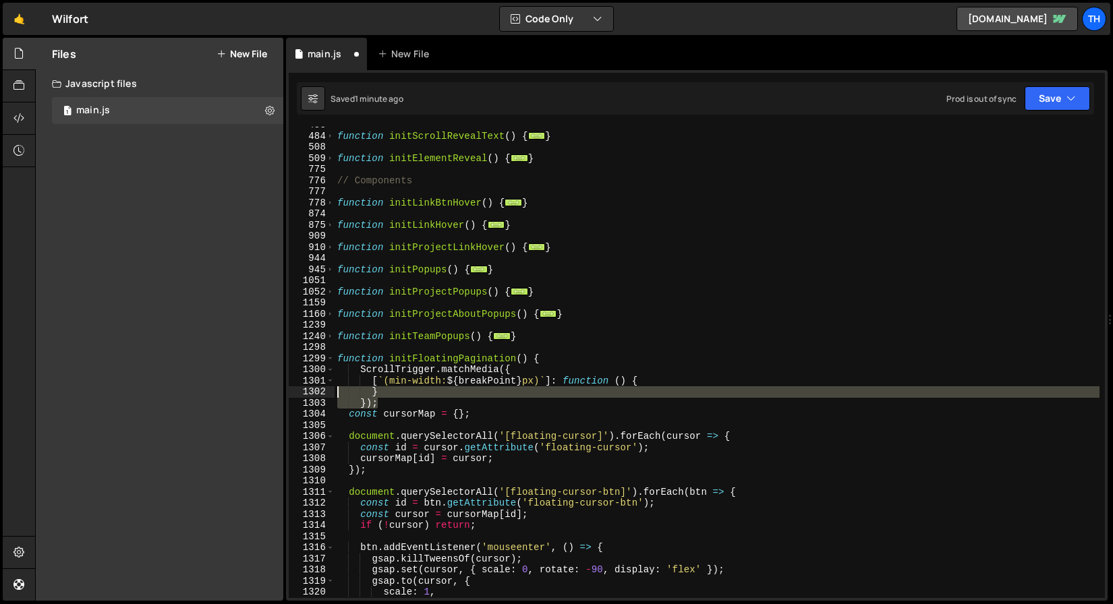
drag, startPoint x: 393, startPoint y: 403, endPoint x: 295, endPoint y: 391, distance: 97.9
click at [295, 391] on div "}); 483 484 508 509 775 776 777 778 874 875 909 910 944 945 1051 1052 1159 1160…" at bounding box center [697, 363] width 816 height 472
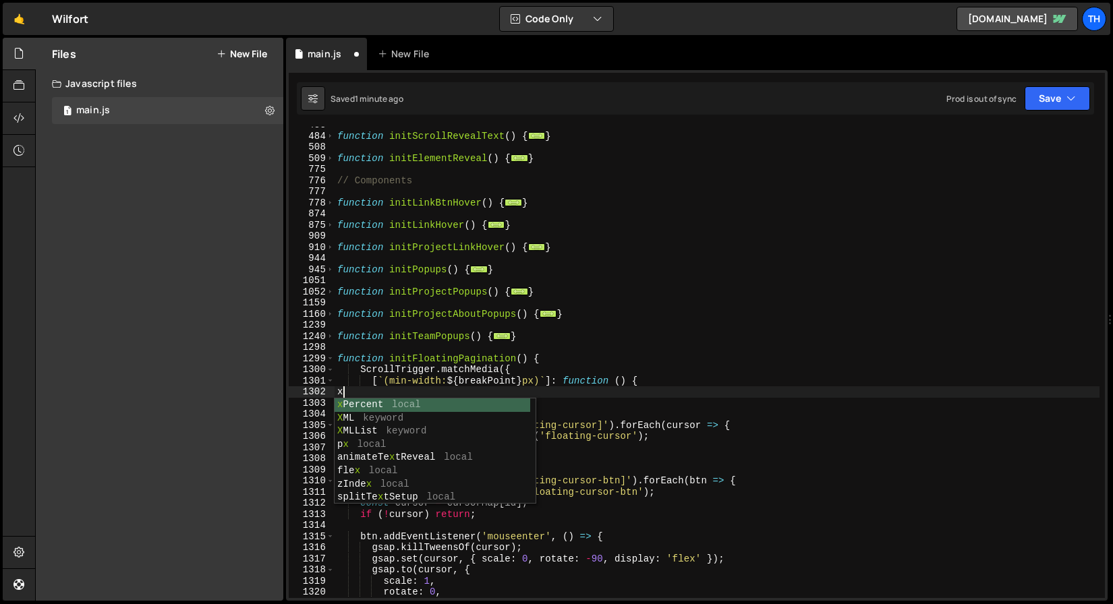
type textarea "} });"
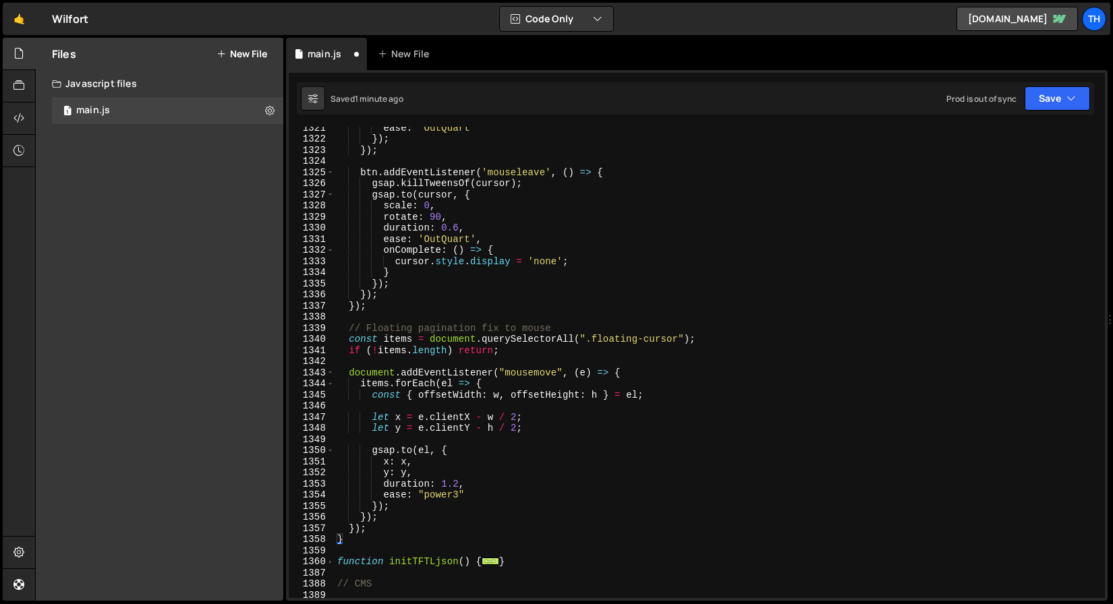
scroll to position [819, 0]
click at [379, 526] on div "ease : 'OutQuart' }) ; }) ; btn . addEventListener ( 'mouseleave' , ( ) => { gs…" at bounding box center [717, 368] width 765 height 494
type textarea "});"
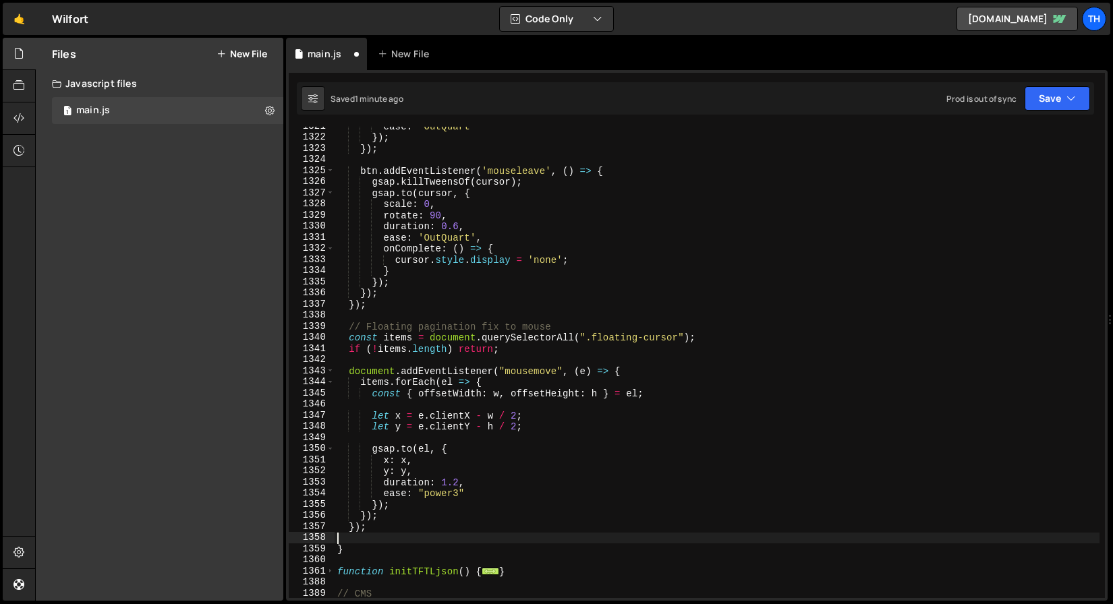
paste textarea "});"
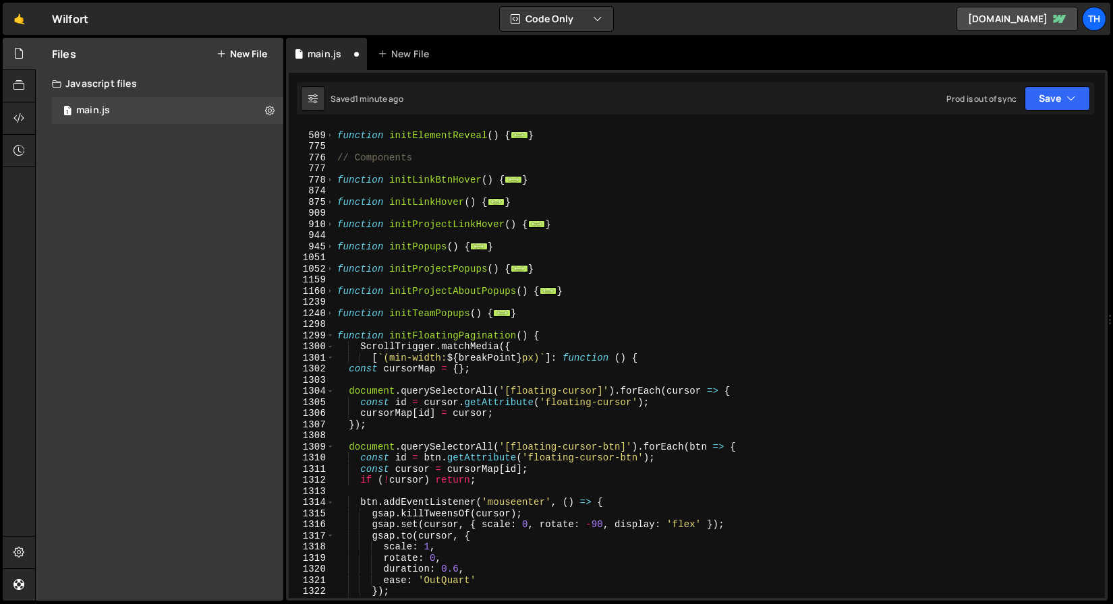
scroll to position [364, 0]
click at [334, 337] on div "1299" at bounding box center [312, 336] width 46 height 11
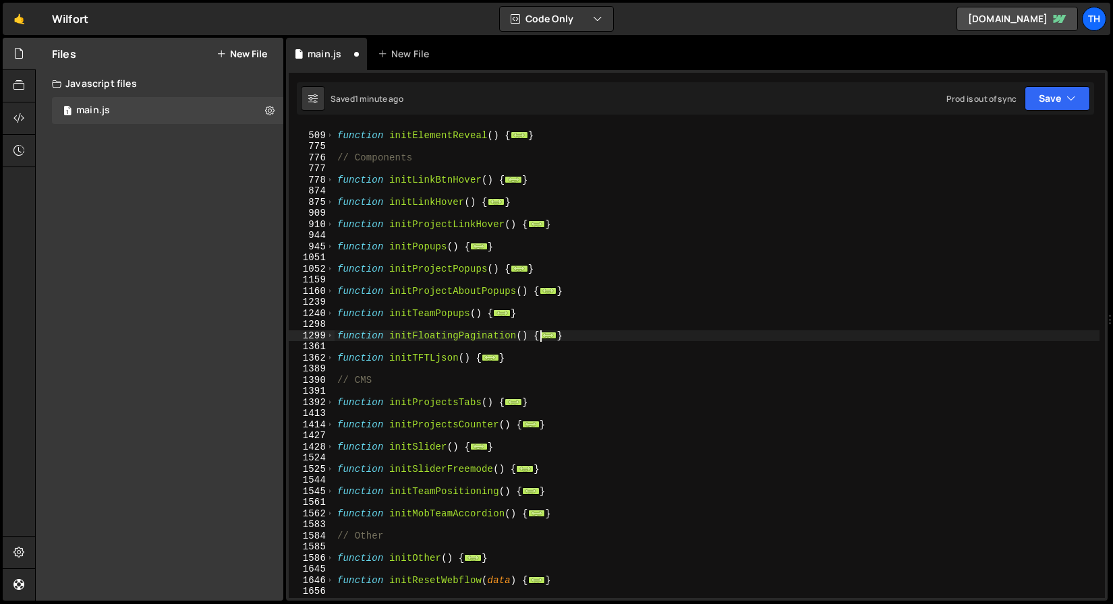
click at [335, 319] on div "function initElementReveal ( ) { ... } // Components function initLinkBtnHover …" at bounding box center [717, 366] width 765 height 494
type textarea "function initTeamPopups() {"
click at [329, 313] on span at bounding box center [330, 313] width 7 height 11
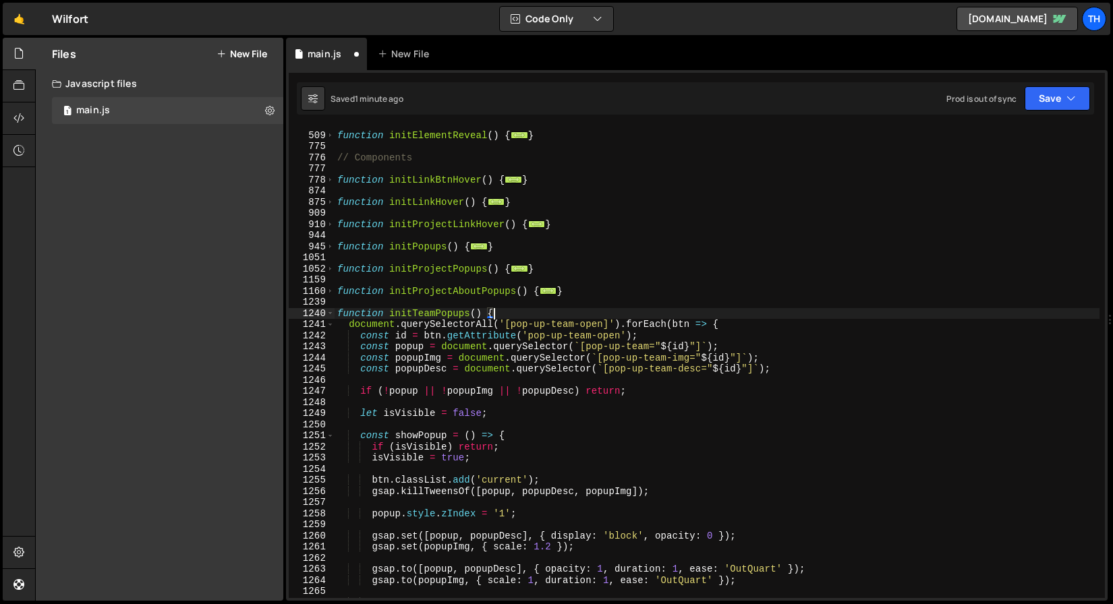
click at [521, 314] on div "function initElementReveal ( ) { ... } // Components function initLinkBtnHover …" at bounding box center [717, 366] width 765 height 494
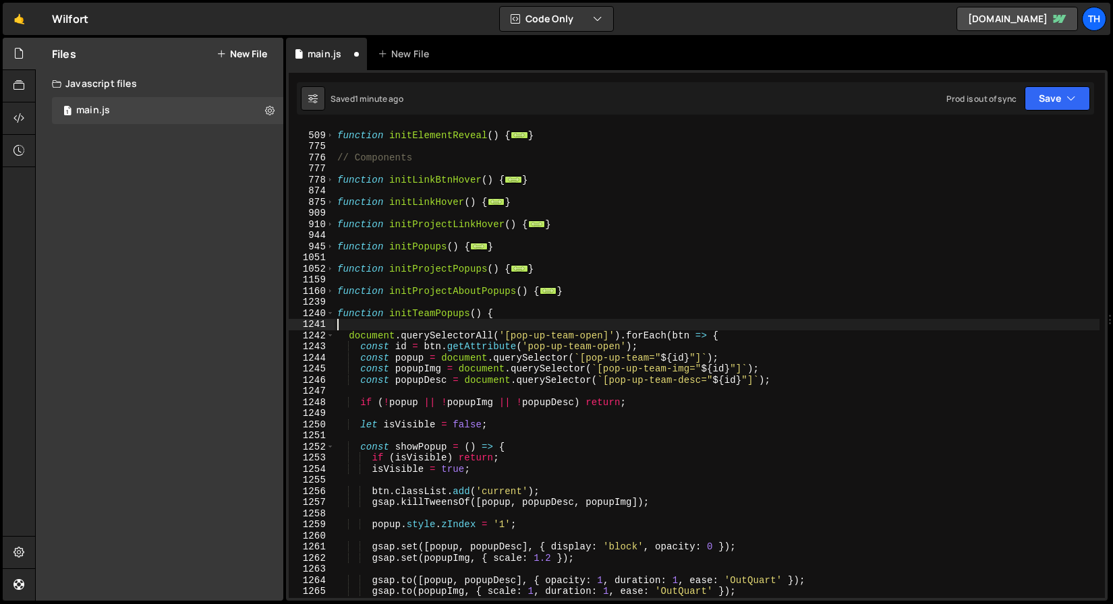
paste textarea "});"
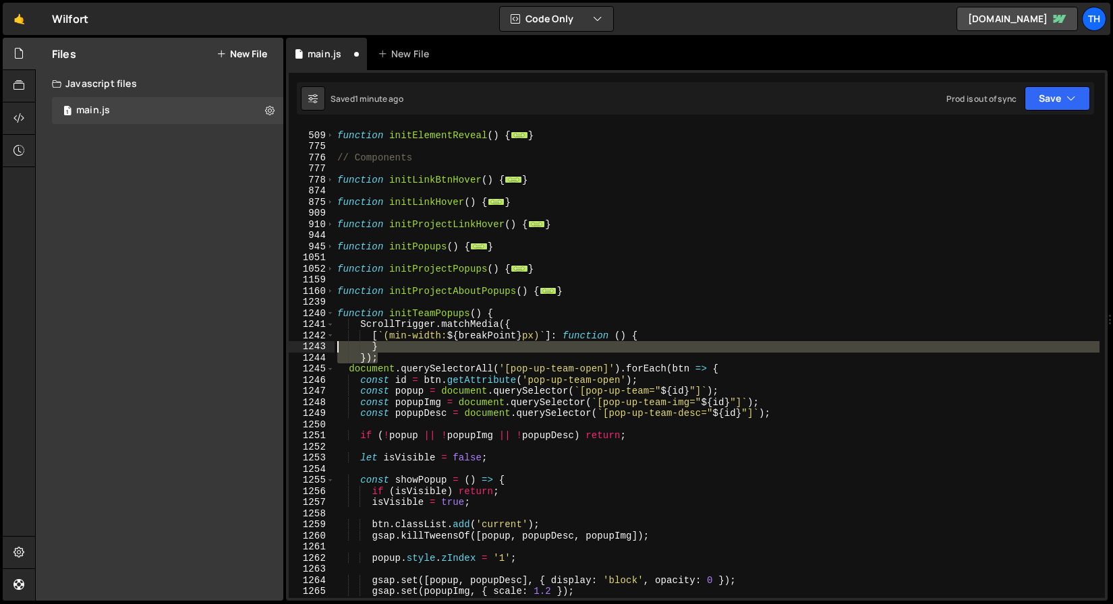
drag, startPoint x: 425, startPoint y: 356, endPoint x: 310, endPoint y: 347, distance: 115.7
click at [310, 347] on div "}); 508 509 775 776 777 778 874 875 909 910 944 945 1051 1052 1159 1160 1239 12…" at bounding box center [697, 363] width 816 height 472
type textarea "} });"
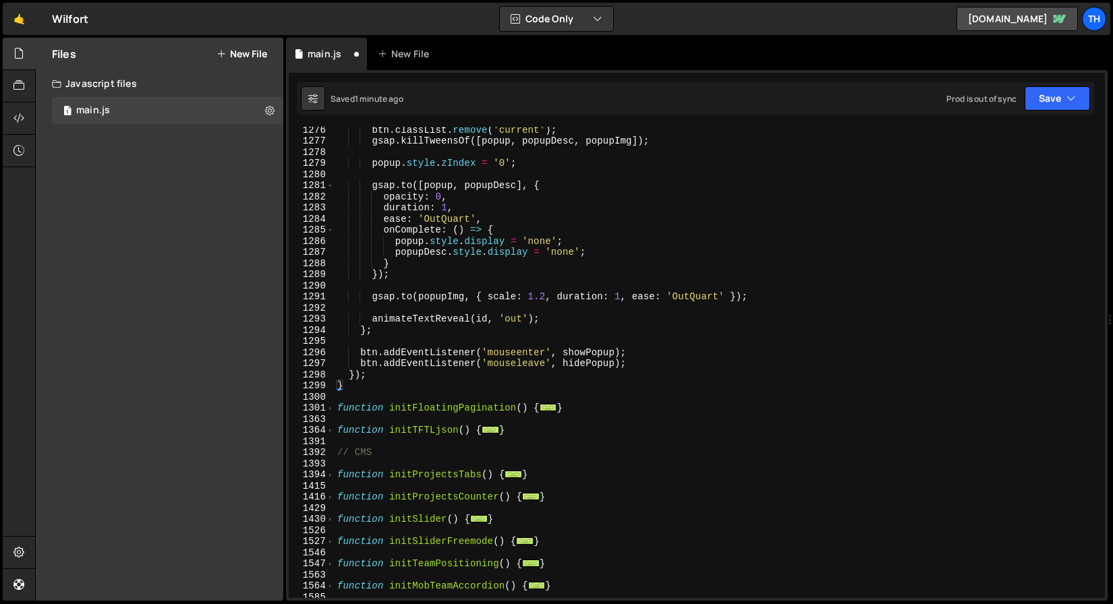
scroll to position [948, 0]
click at [399, 376] on div "btn . classList . remove ( 'current' ) ; gsap . killTweensOf ([ popup , popupDe…" at bounding box center [717, 371] width 765 height 494
type textarea "});"
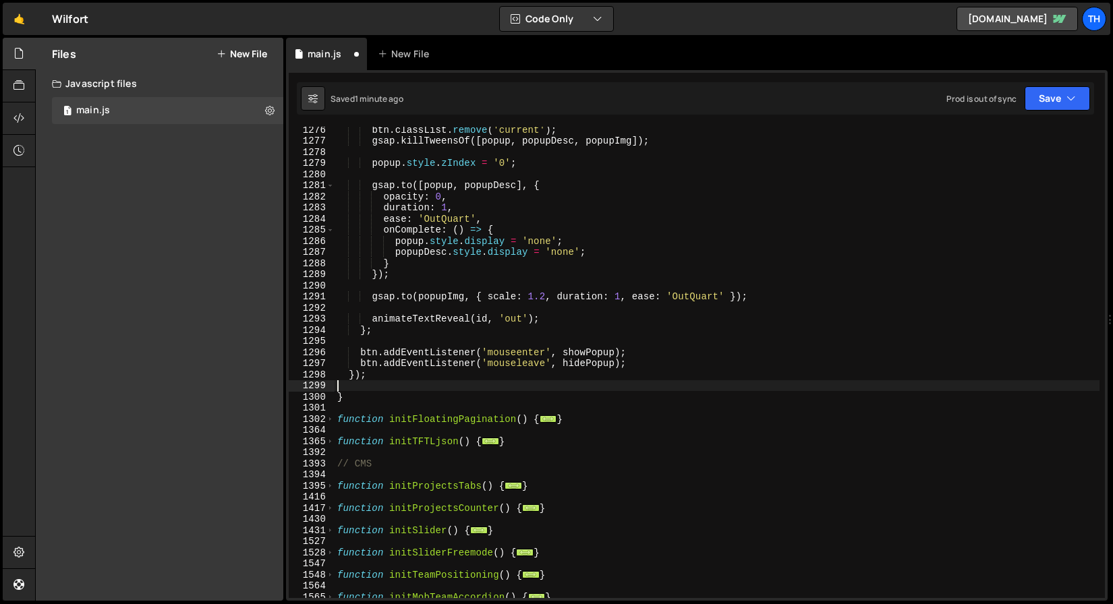
paste textarea "});"
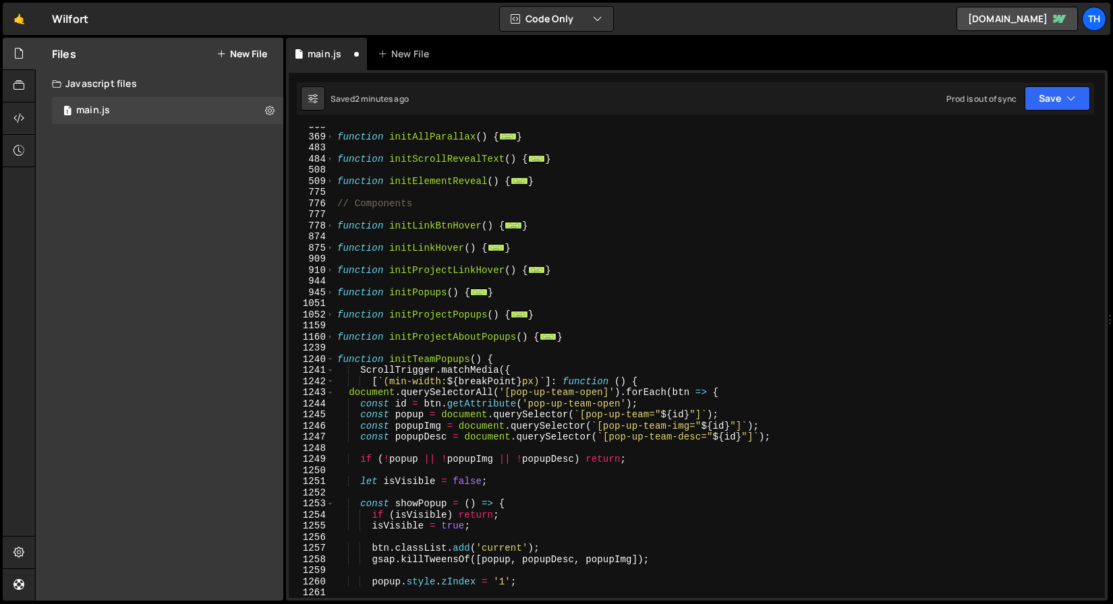
scroll to position [318, 0]
click at [327, 360] on span at bounding box center [330, 359] width 7 height 11
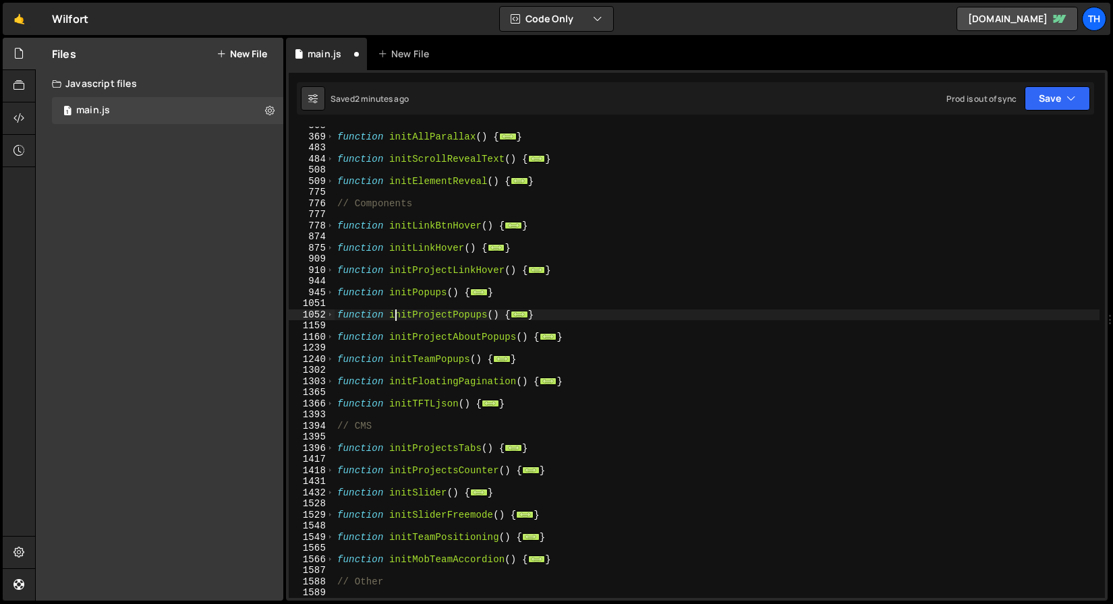
click at [395, 316] on div "function initAllParallax ( ) { ... } function initScrollRevealText ( ) { ... } …" at bounding box center [717, 367] width 765 height 494
click at [399, 297] on div "function initAllParallax ( ) { ... } function initScrollRevealText ( ) { ... } …" at bounding box center [717, 367] width 765 height 494
type textarea "function initPopups() {"
click at [399, 297] on div "function initAllParallax ( ) { ... } function initScrollRevealText ( ) { ... } …" at bounding box center [717, 367] width 765 height 494
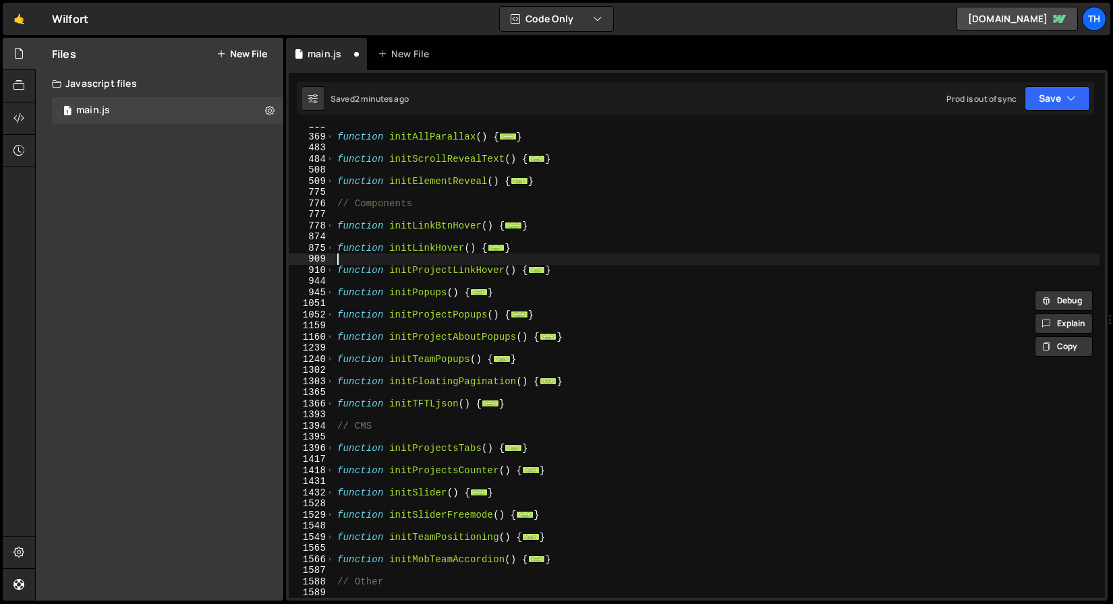
click at [419, 260] on div "function initAllParallax ( ) { ... } function initScrollRevealText ( ) { ... } …" at bounding box center [717, 367] width 765 height 494
click at [401, 295] on div "function initAllParallax ( ) { ... } function initScrollRevealText ( ) { ... } …" at bounding box center [717, 367] width 765 height 494
type textarea "function initPopups() {"
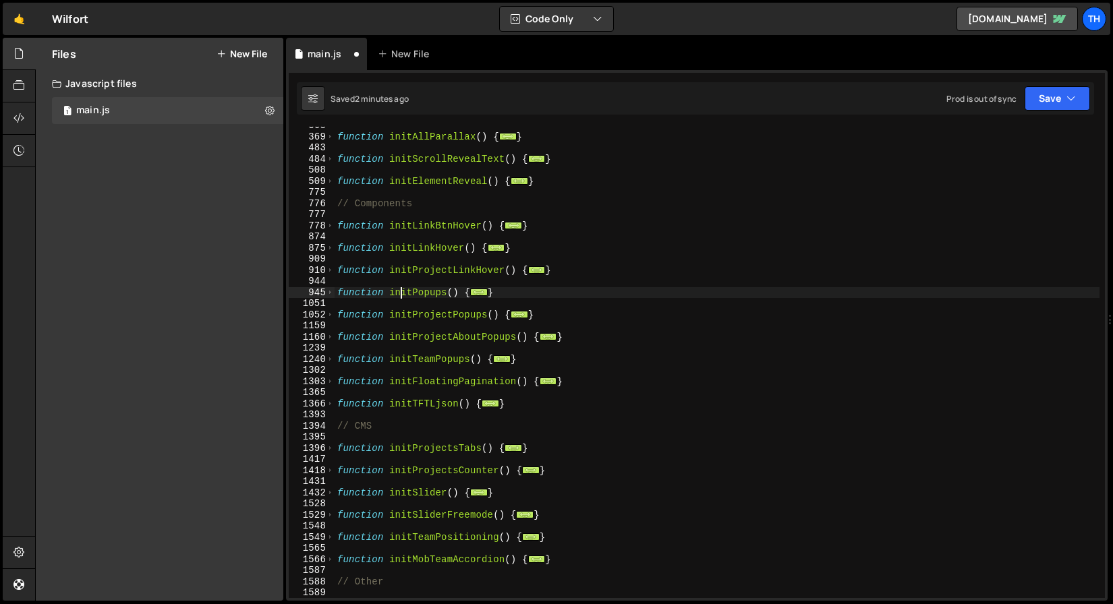
click at [403, 278] on div "function initAllParallax ( ) { ... } function initScrollRevealText ( ) { ... } …" at bounding box center [717, 367] width 765 height 494
click at [441, 317] on div "function initAllParallax ( ) { ... } function initScrollRevealText ( ) { ... } …" at bounding box center [717, 367] width 765 height 494
click at [428, 291] on div "function initAllParallax ( ) { ... } function initScrollRevealText ( ) { ... } …" at bounding box center [717, 367] width 765 height 494
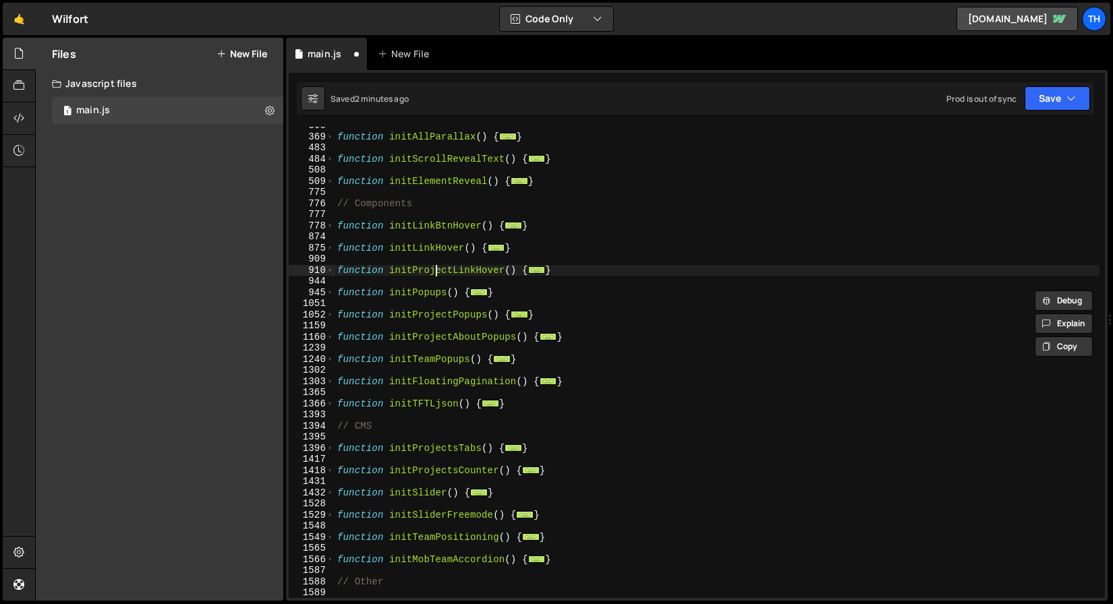
click at [436, 270] on div "function initAllParallax ( ) { ... } function initScrollRevealText ( ) { ... } …" at bounding box center [717, 367] width 765 height 494
click at [434, 248] on div "function initAllParallax ( ) { ... } function initScrollRevealText ( ) { ... } …" at bounding box center [717, 367] width 765 height 494
type textarea "function initLinkHover() {"
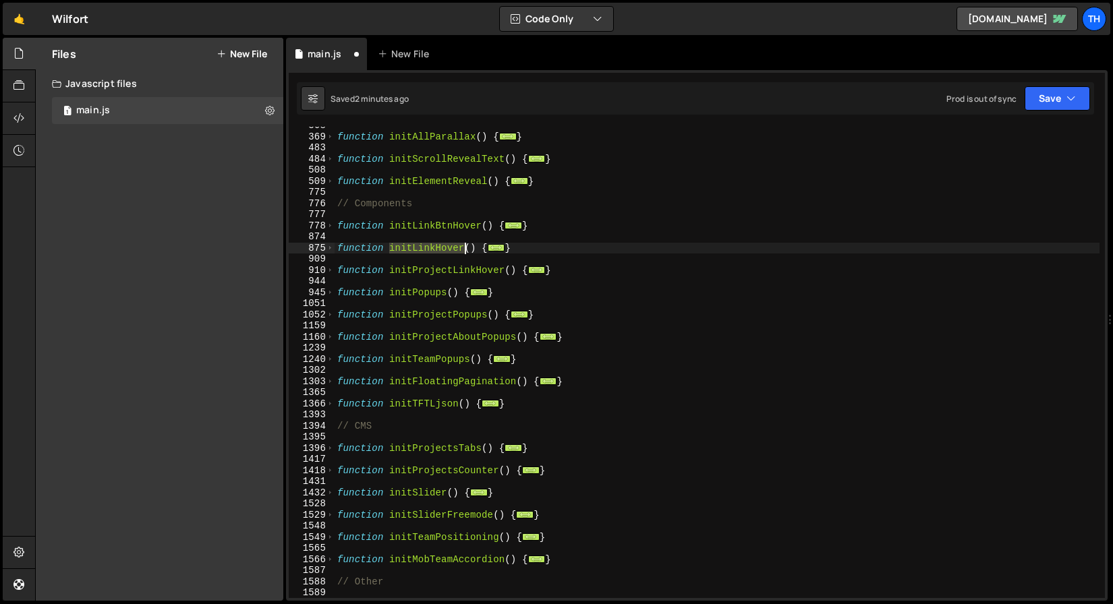
click at [434, 248] on div "function initAllParallax ( ) { ... } function initScrollRevealText ( ) { ... } …" at bounding box center [717, 367] width 765 height 494
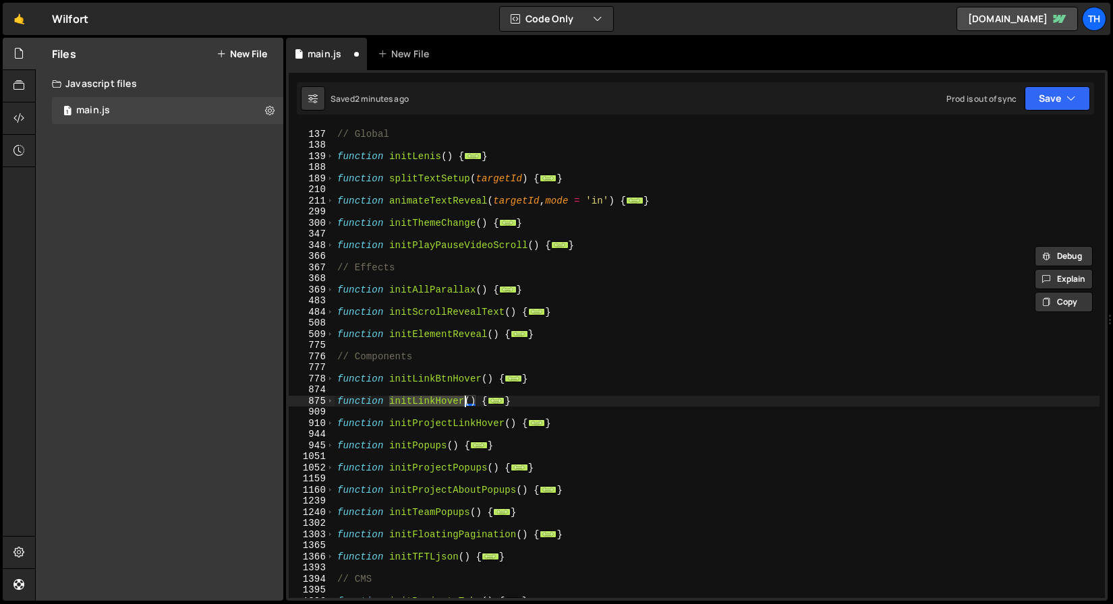
scroll to position [165, 0]
click at [332, 311] on span at bounding box center [330, 312] width 7 height 11
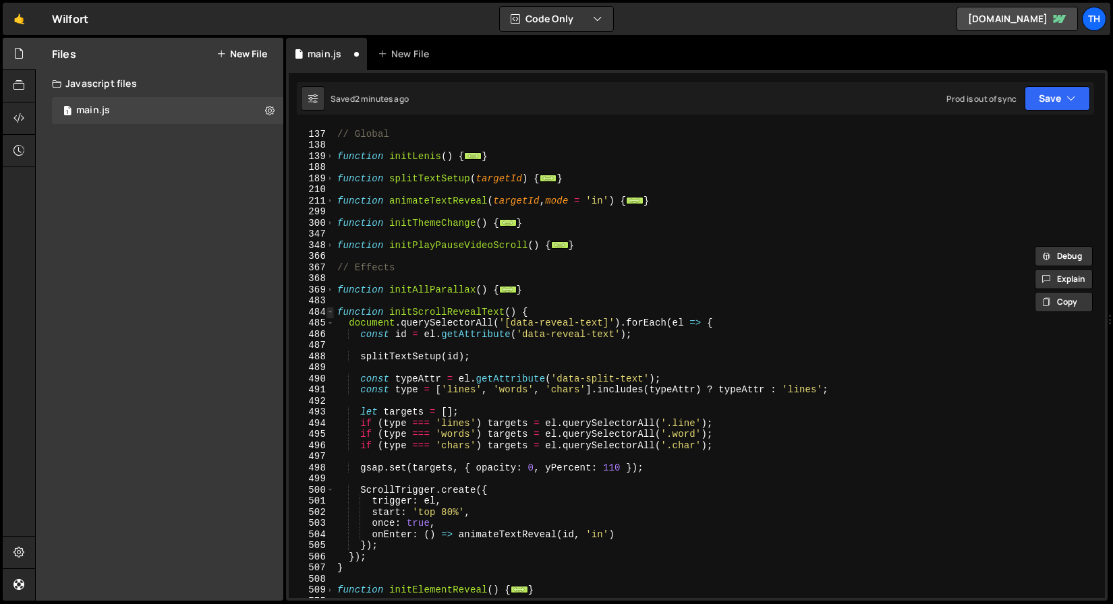
click at [332, 311] on span at bounding box center [330, 312] width 7 height 11
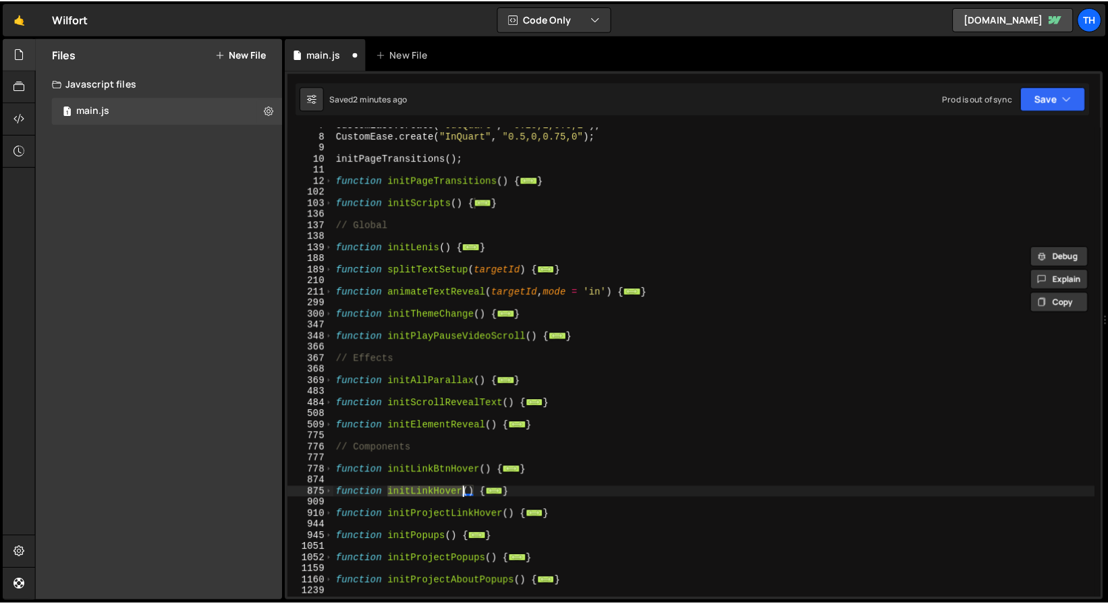
scroll to position [74, 0]
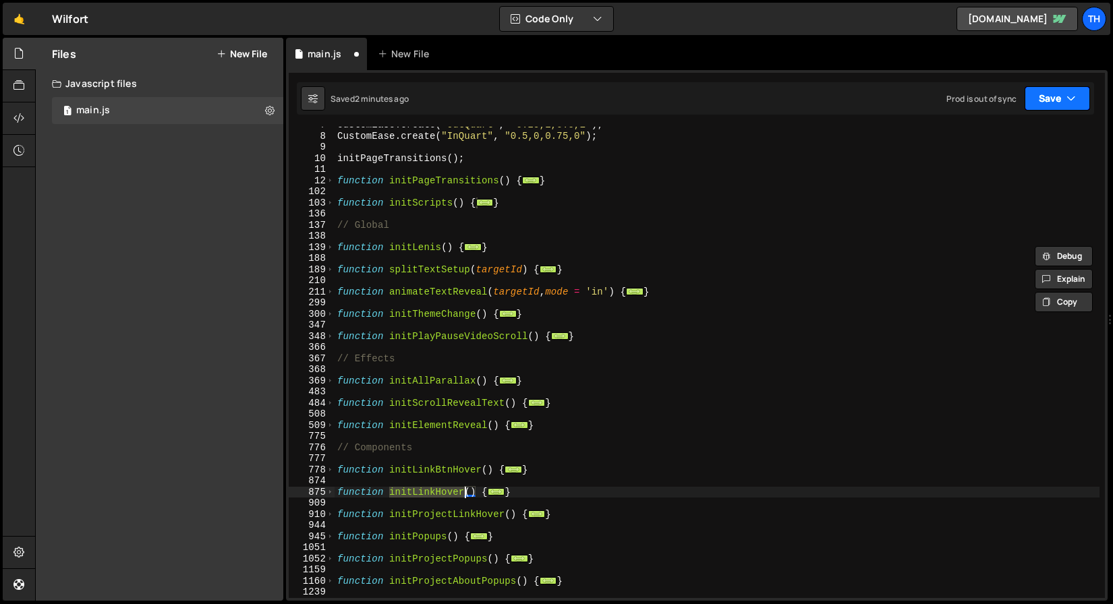
click at [1083, 92] on button "Save" at bounding box center [1057, 98] width 65 height 24
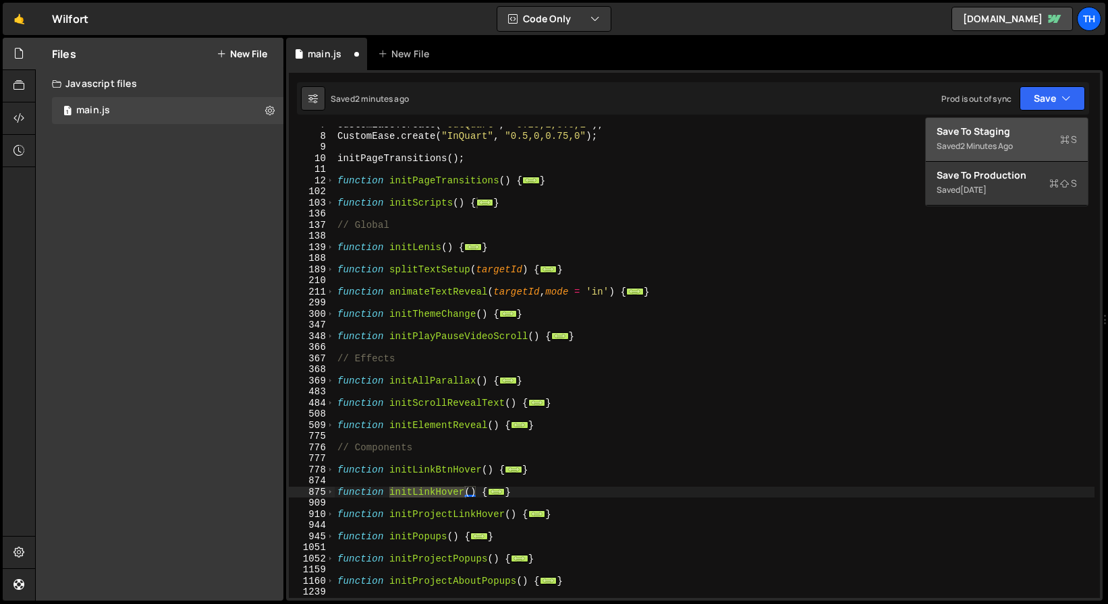
click at [1004, 152] on div "Saved 2 minutes ago" at bounding box center [1006, 146] width 140 height 16
